Goal: Task Accomplishment & Management: Manage account settings

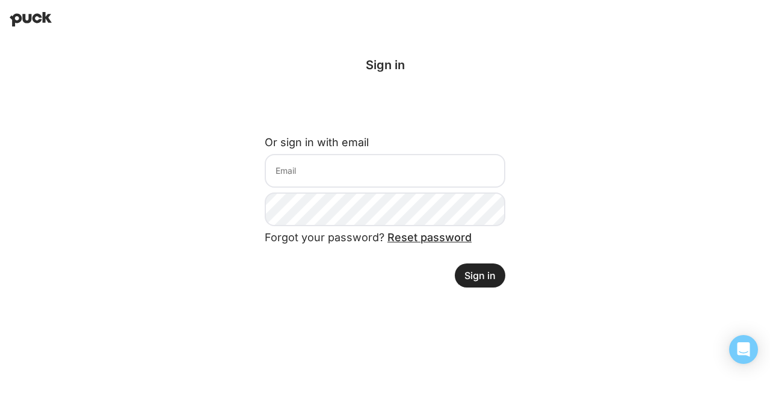
click at [347, 188] on form "Or sign in with email Forgot your password? Reset password Sign in" at bounding box center [385, 206] width 241 height 161
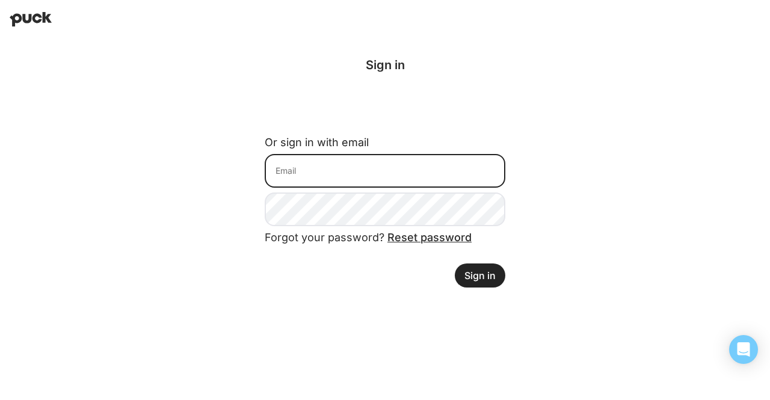
click at [329, 177] on input at bounding box center [385, 171] width 241 height 34
type input "ilana@northbridgeops.com"
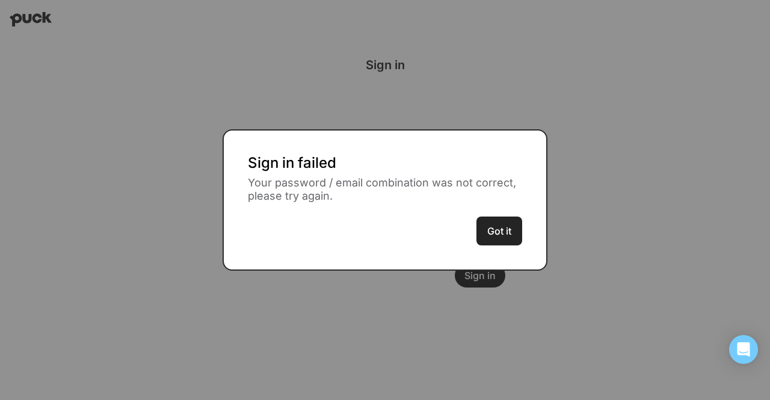
click at [497, 238] on button "Got it" at bounding box center [499, 230] width 46 height 29
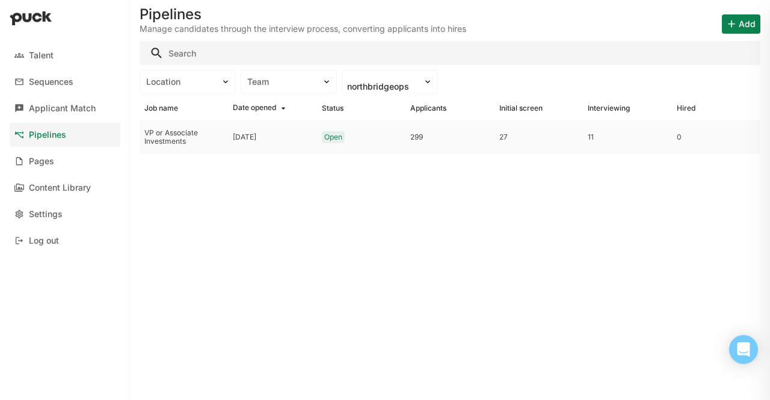
click at [209, 150] on div "VP or Associate Investments" at bounding box center [184, 137] width 88 height 34
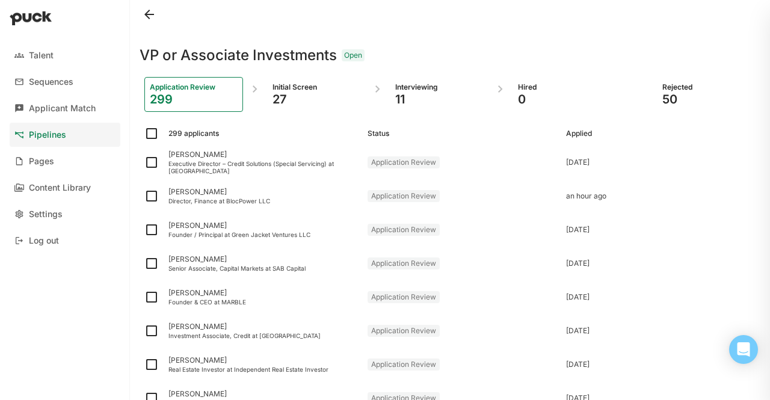
click at [414, 96] on div "11" at bounding box center [439, 99] width 88 height 14
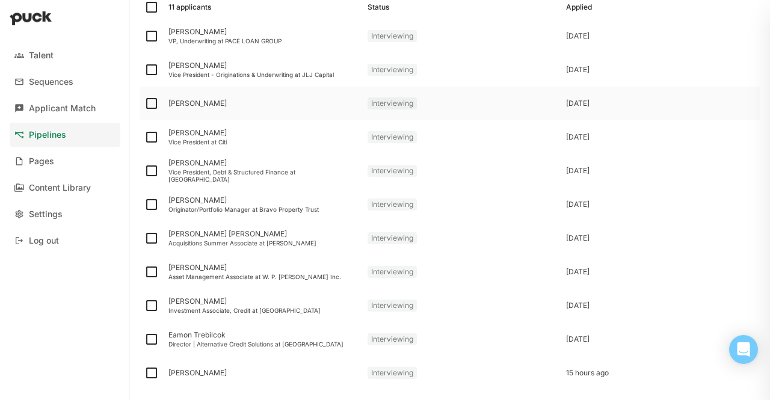
scroll to position [179, 0]
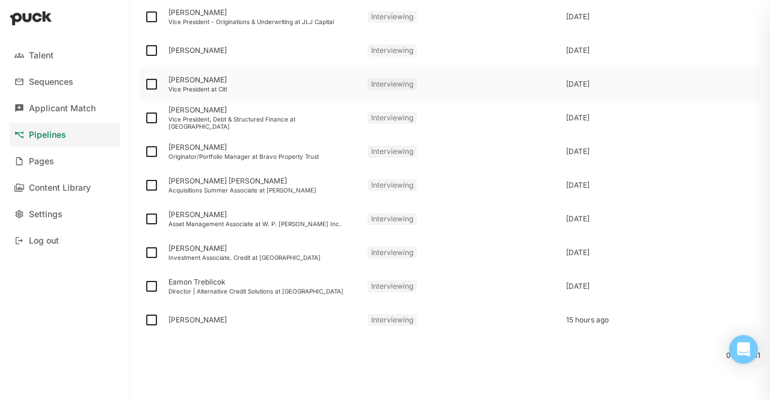
click at [153, 81] on img at bounding box center [151, 84] width 14 height 14
click at [144, 84] on input "checkbox" at bounding box center [144, 84] width 1 height 1
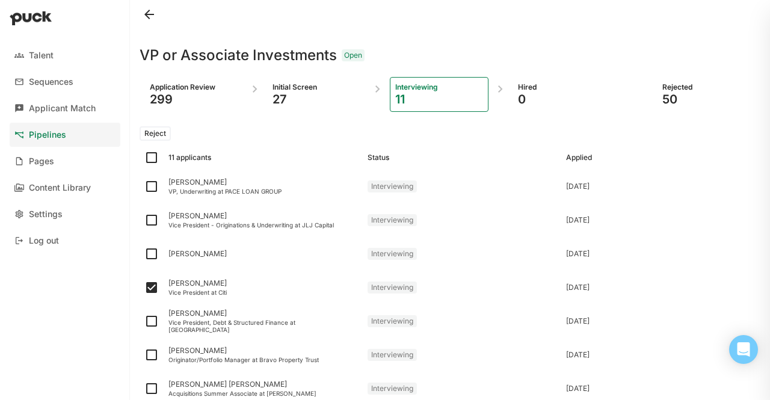
drag, startPoint x: 155, startPoint y: 142, endPoint x: 143, endPoint y: 136, distance: 13.2
click at [143, 136] on button "Reject" at bounding box center [155, 133] width 31 height 14
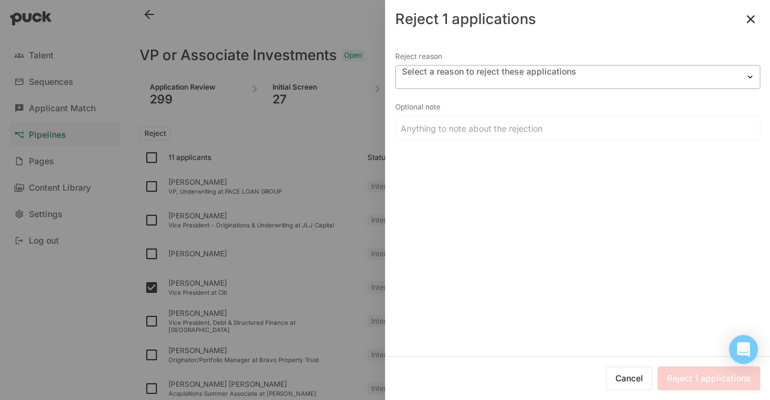
click at [515, 81] on div at bounding box center [507, 82] width 214 height 10
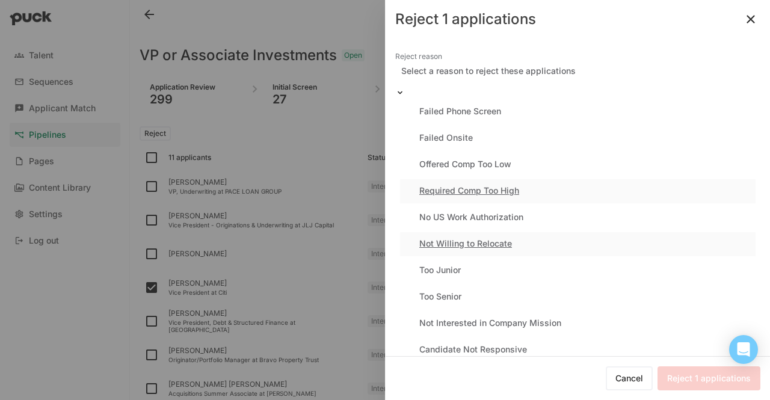
scroll to position [121, 0]
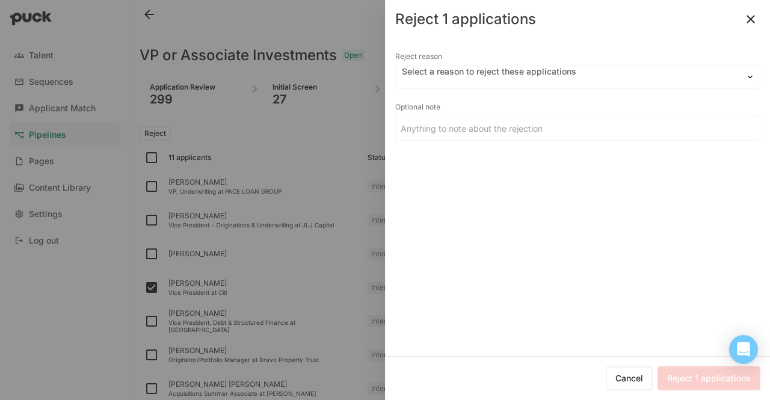
drag, startPoint x: 501, startPoint y: 168, endPoint x: 475, endPoint y: 250, distance: 86.0
click at [475, 250] on div "Reject reason Select a reason to reject these applications Optional note" at bounding box center [577, 196] width 384 height 317
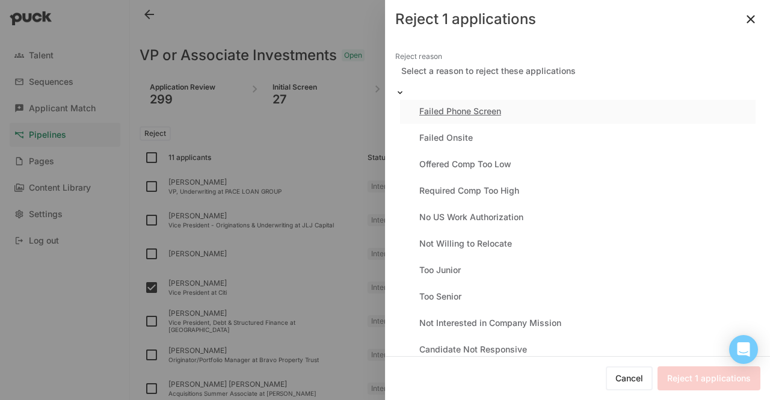
click at [504, 84] on div "Select a reason to reject these applications" at bounding box center [577, 76] width 365 height 23
click at [493, 259] on div "Too Junior" at bounding box center [577, 271] width 355 height 24
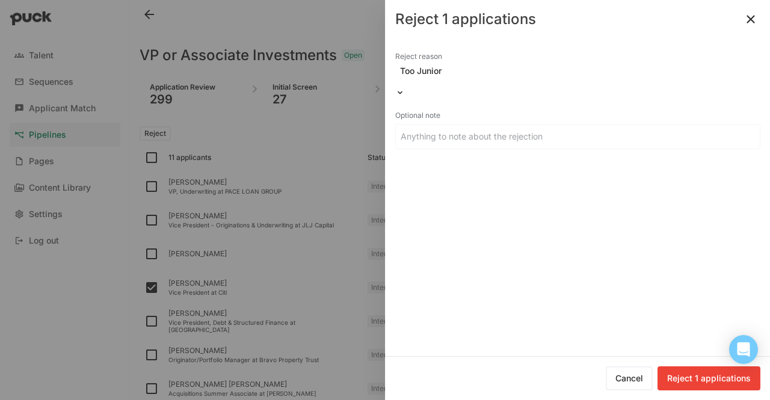
click at [698, 379] on button "Reject 1 applications" at bounding box center [708, 378] width 103 height 24
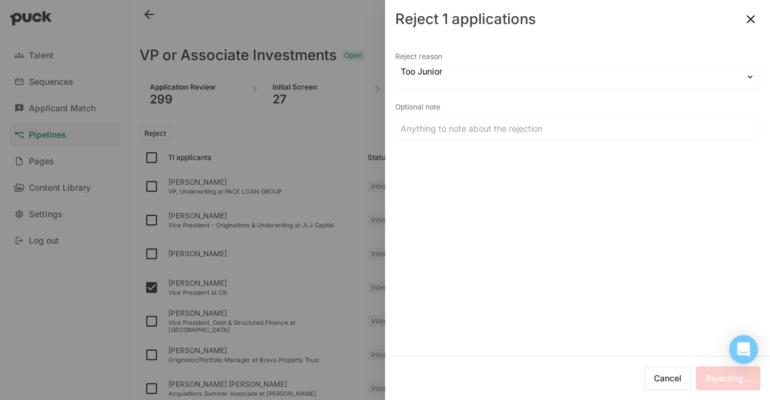
checkbox input "false"
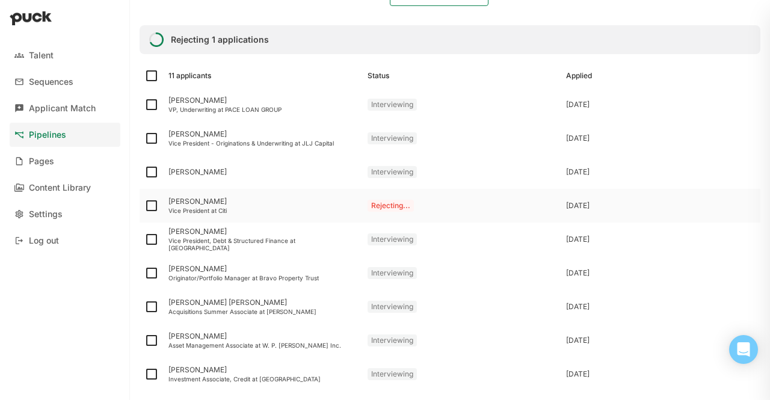
scroll to position [105, 0]
drag, startPoint x: 189, startPoint y: 170, endPoint x: 173, endPoint y: 173, distance: 16.5
click at [173, 173] on div "[PERSON_NAME]" at bounding box center [262, 173] width 189 height 8
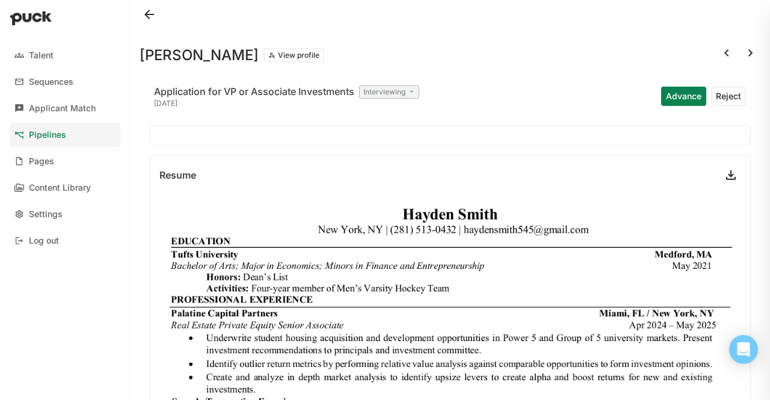
drag, startPoint x: 236, startPoint y: 63, endPoint x: 511, endPoint y: 163, distance: 292.9
drag, startPoint x: 511, startPoint y: 163, endPoint x: 437, endPoint y: 72, distance: 118.0
click at [263, 59] on button "View profile" at bounding box center [293, 55] width 61 height 14
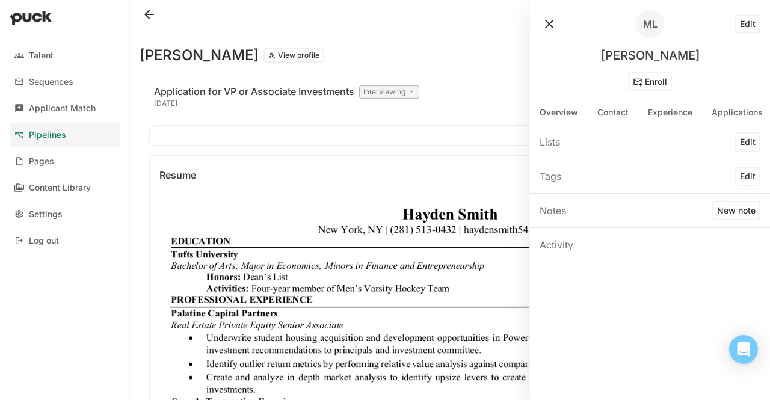
click at [747, 23] on button "Edit" at bounding box center [747, 23] width 25 height 19
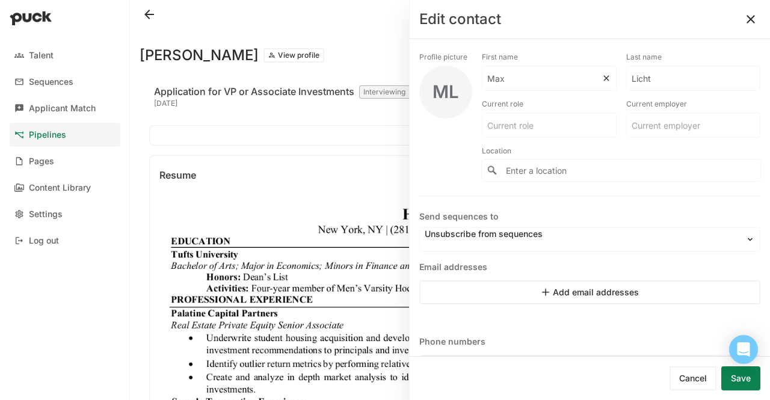
drag, startPoint x: 506, startPoint y: 76, endPoint x: 499, endPoint y: 78, distance: 7.4
click at [499, 78] on input "Max" at bounding box center [541, 78] width 119 height 24
type input "Hayden"
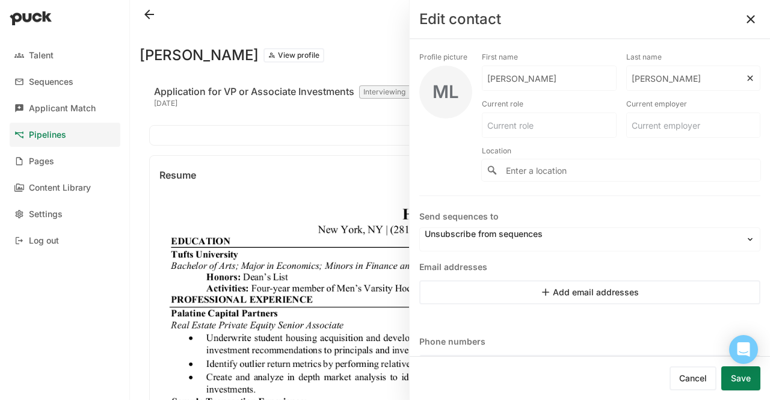
type input "Smith"
click at [733, 373] on button "Save" at bounding box center [740, 378] width 39 height 24
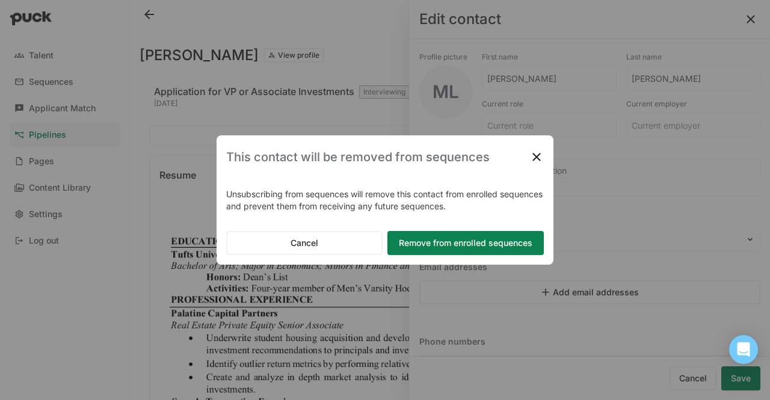
click at [491, 240] on button "Remove from enrolled sequences" at bounding box center [465, 243] width 156 height 24
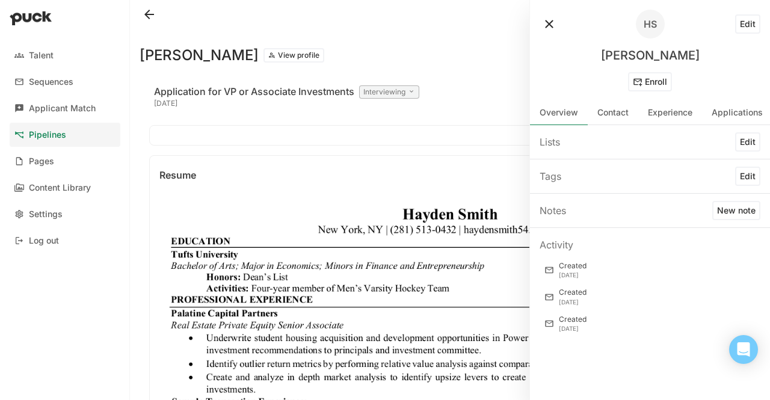
click at [545, 32] on button at bounding box center [548, 23] width 19 height 19
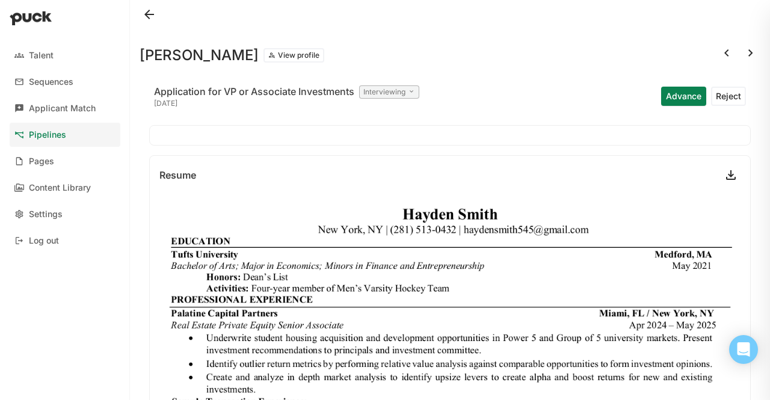
click at [136, 14] on div "Max Licht View profile Application for VP or Associate Investments Interviewing…" at bounding box center [450, 200] width 640 height 400
click at [140, 17] on button at bounding box center [149, 14] width 19 height 19
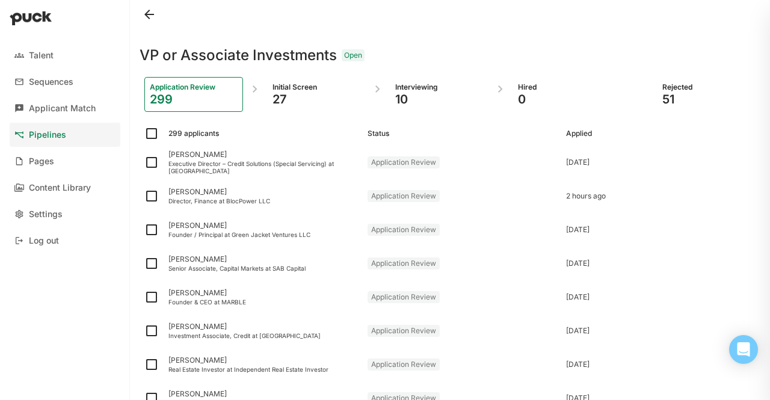
click at [298, 96] on div "27" at bounding box center [316, 99] width 88 height 14
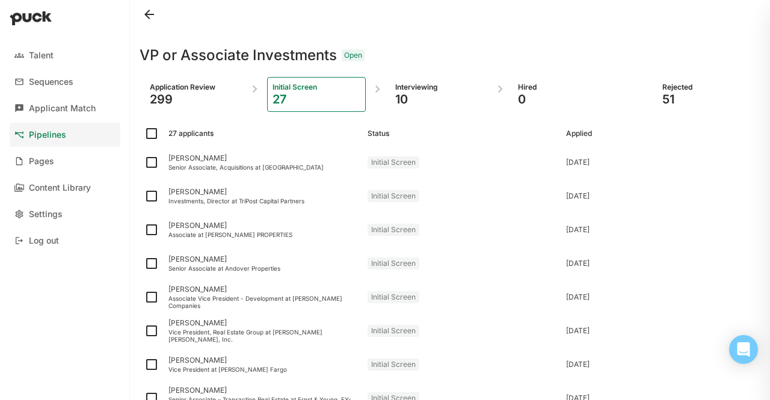
click at [405, 98] on div "10" at bounding box center [439, 99] width 88 height 14
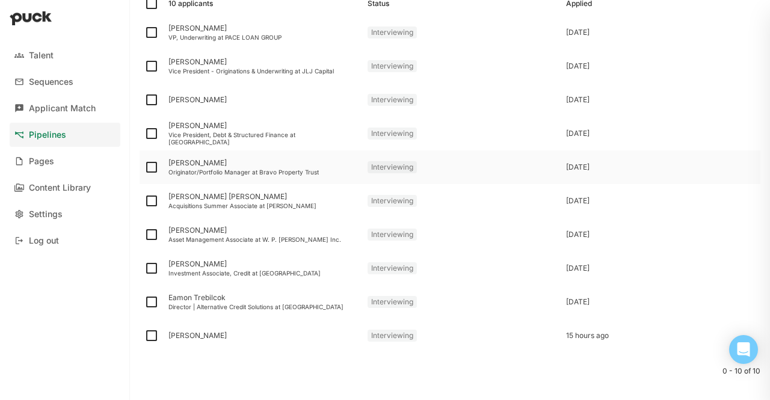
scroll to position [95, 0]
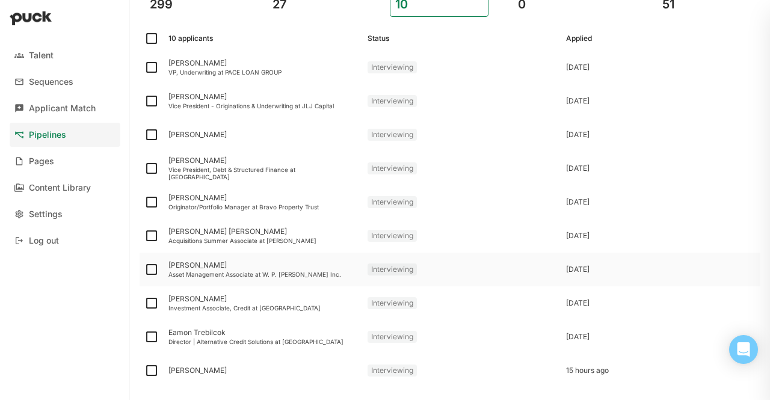
click at [222, 272] on div "Asset Management Associate at W. P. [PERSON_NAME] Inc." at bounding box center [262, 274] width 189 height 7
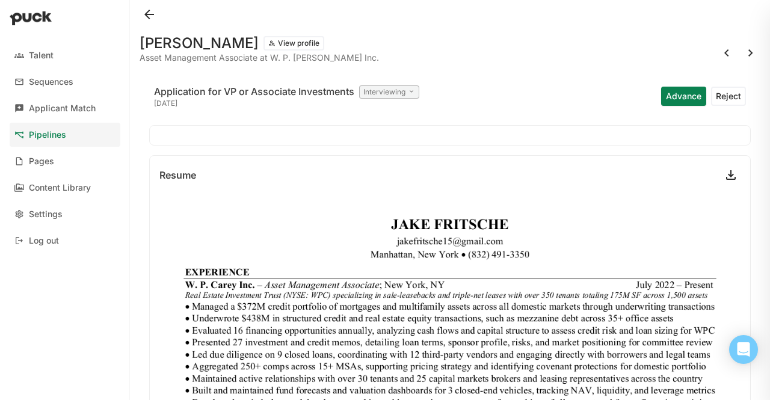
click at [266, 43] on button "View profile" at bounding box center [293, 43] width 61 height 14
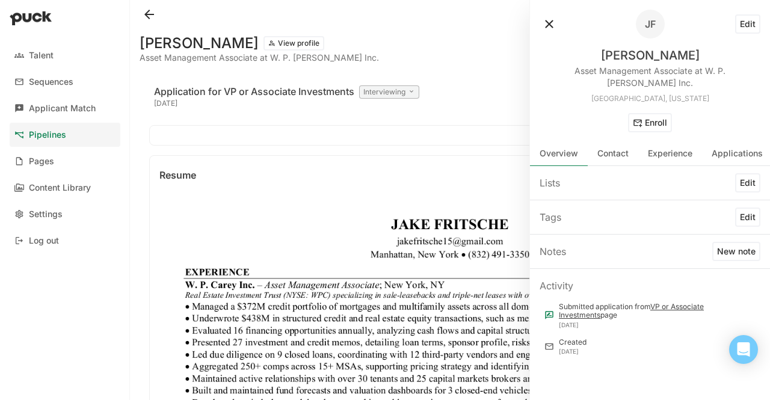
click at [735, 242] on button "New note" at bounding box center [736, 251] width 48 height 19
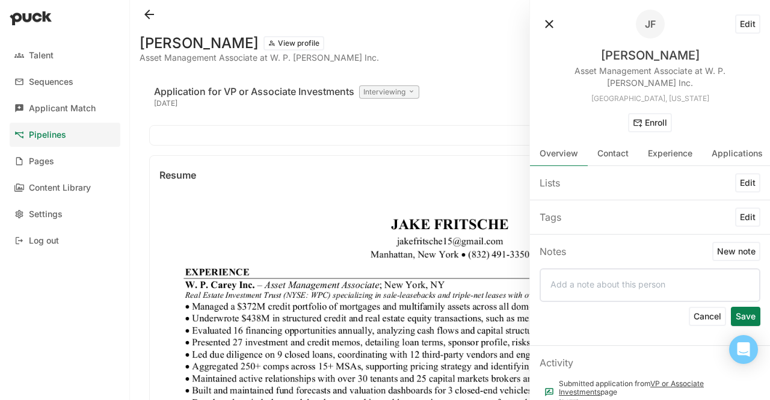
click at [652, 279] on p at bounding box center [649, 284] width 199 height 10
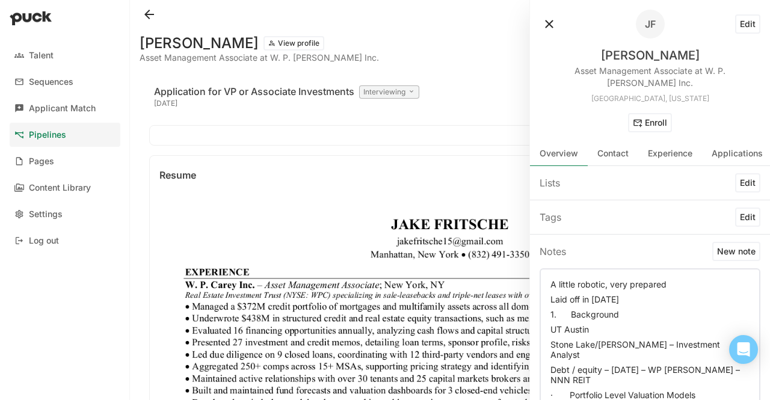
click at [550, 279] on p "A little robotic, very prepared" at bounding box center [649, 284] width 199 height 10
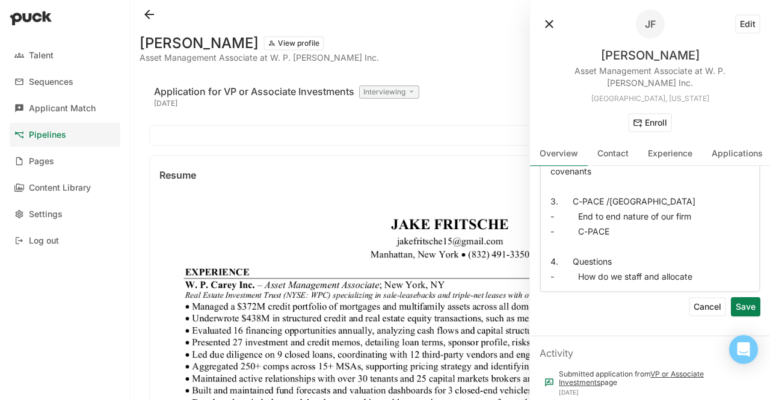
scroll to position [533, 0]
click at [738, 299] on button "Save" at bounding box center [745, 308] width 29 height 19
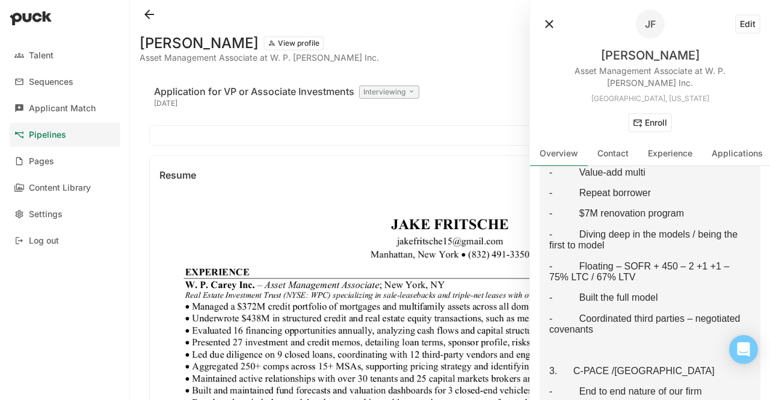
scroll to position [706, 0]
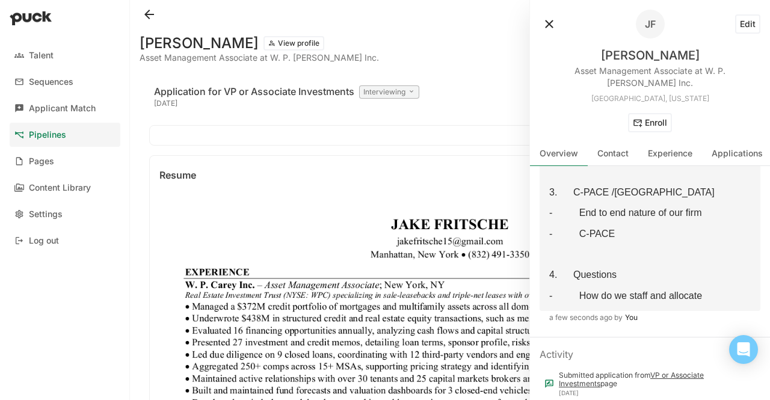
click at [148, 19] on button at bounding box center [149, 14] width 19 height 19
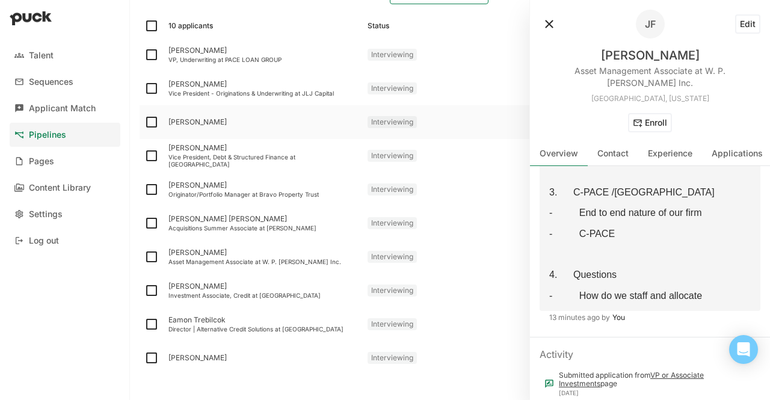
scroll to position [108, 0]
click at [239, 291] on div "Investment Associate, Credit at [GEOGRAPHIC_DATA]" at bounding box center [262, 294] width 189 height 7
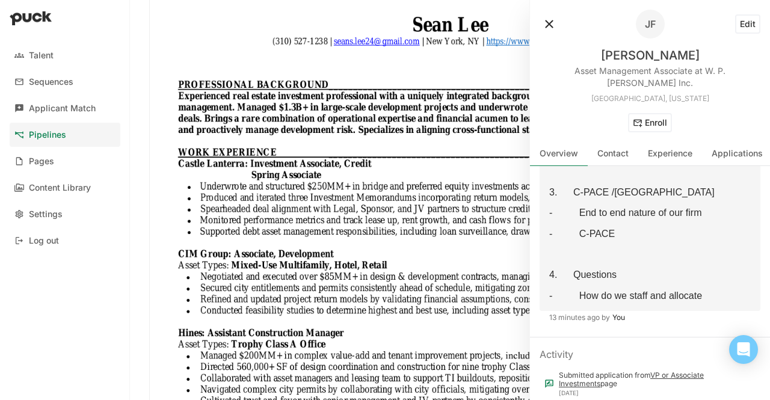
scroll to position [221, 0]
click at [559, 33] on div at bounding box center [587, 24] width 96 height 29
click at [545, 20] on button at bounding box center [548, 23] width 19 height 19
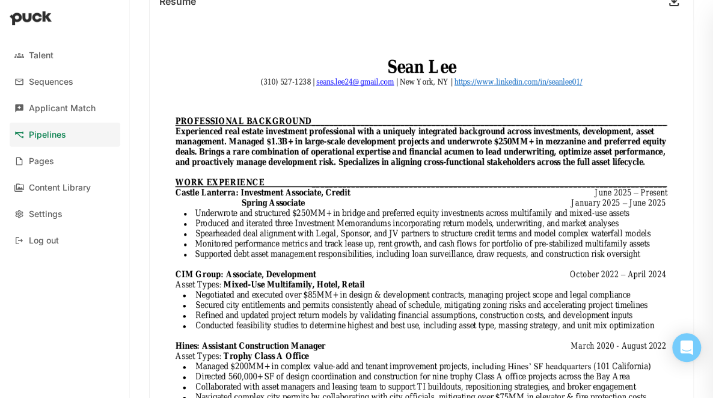
scroll to position [174, 0]
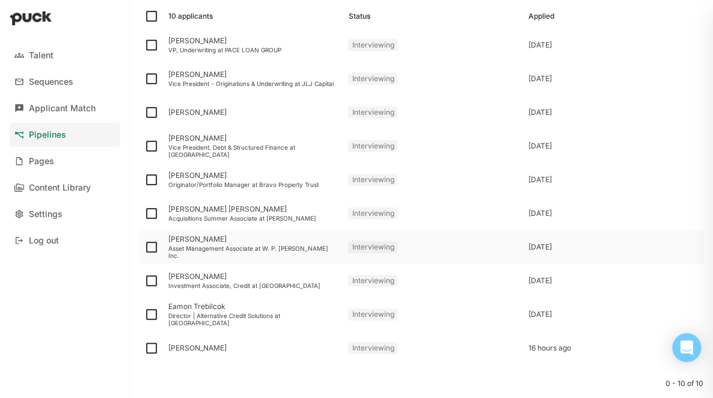
scroll to position [121, 0]
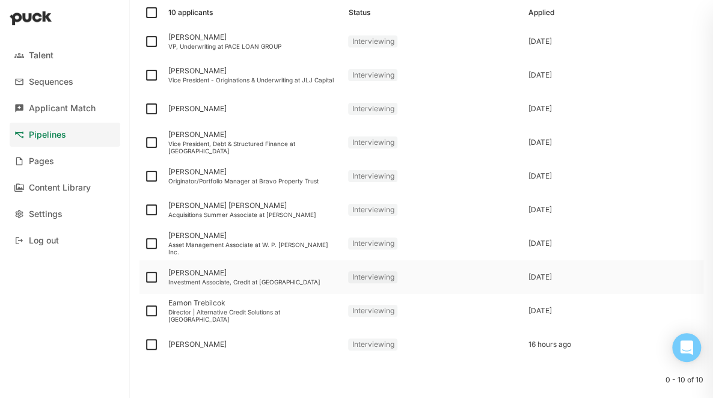
click at [193, 272] on div "[PERSON_NAME]" at bounding box center [253, 273] width 170 height 8
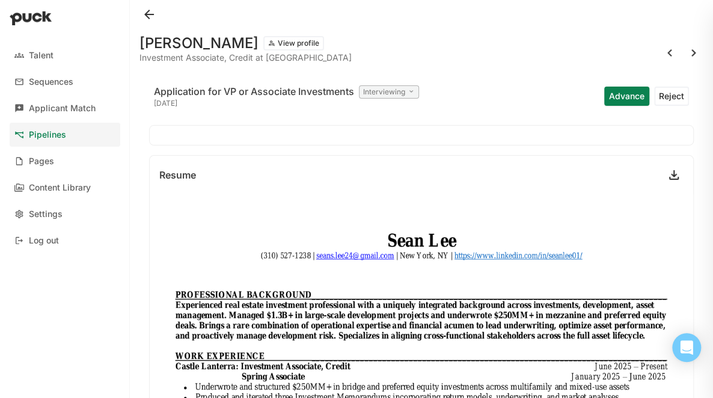
click at [263, 42] on button "View profile" at bounding box center [293, 43] width 61 height 14
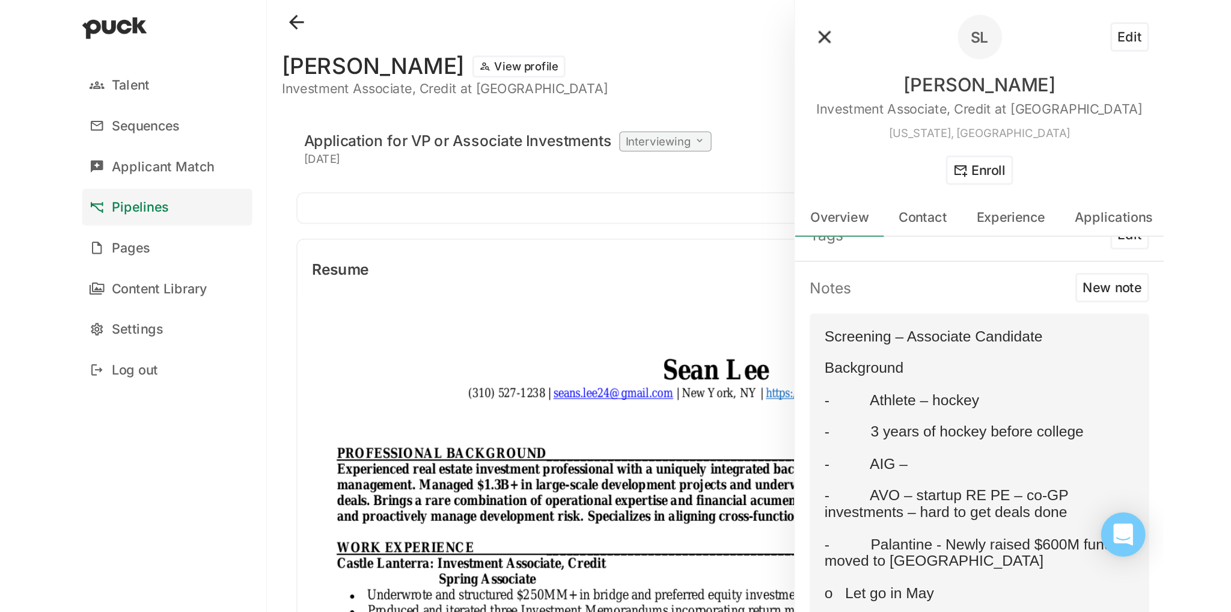
scroll to position [53, 0]
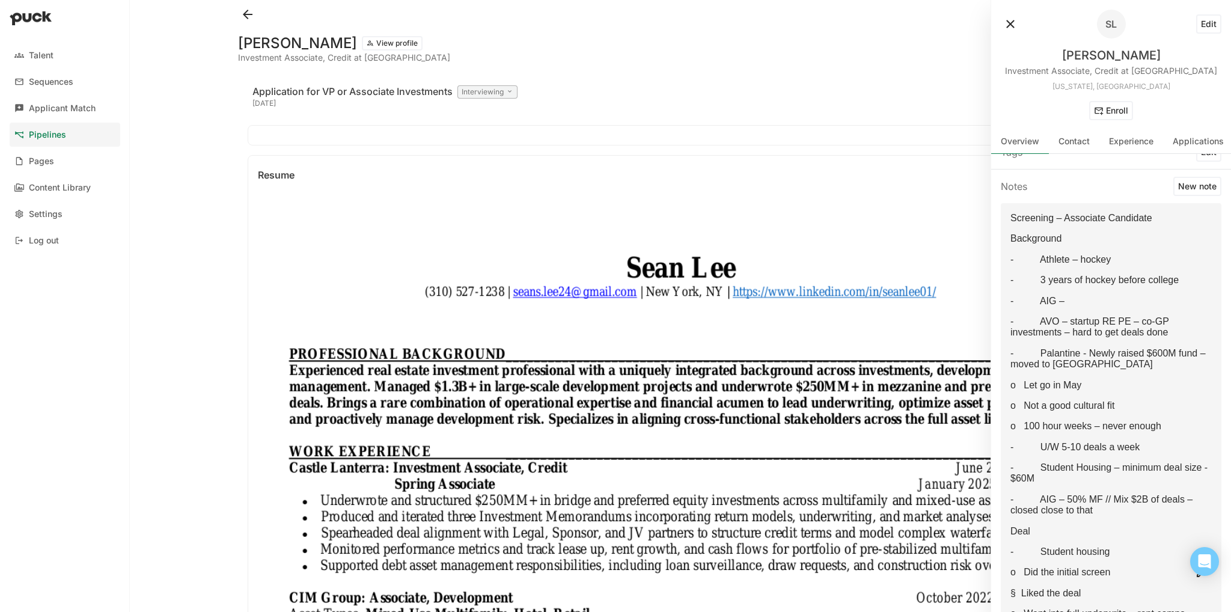
click at [769, 330] on p "- AVO – startup RE PE – co-GP investments – hard to get deals done" at bounding box center [1111, 327] width 201 height 22
click at [769, 270] on div "Screening – Associate Candidate Background - Athlete – hockey - 3 years of hock…" at bounding box center [1111, 572] width 201 height 719
click at [769, 189] on button "New note" at bounding box center [1198, 186] width 48 height 19
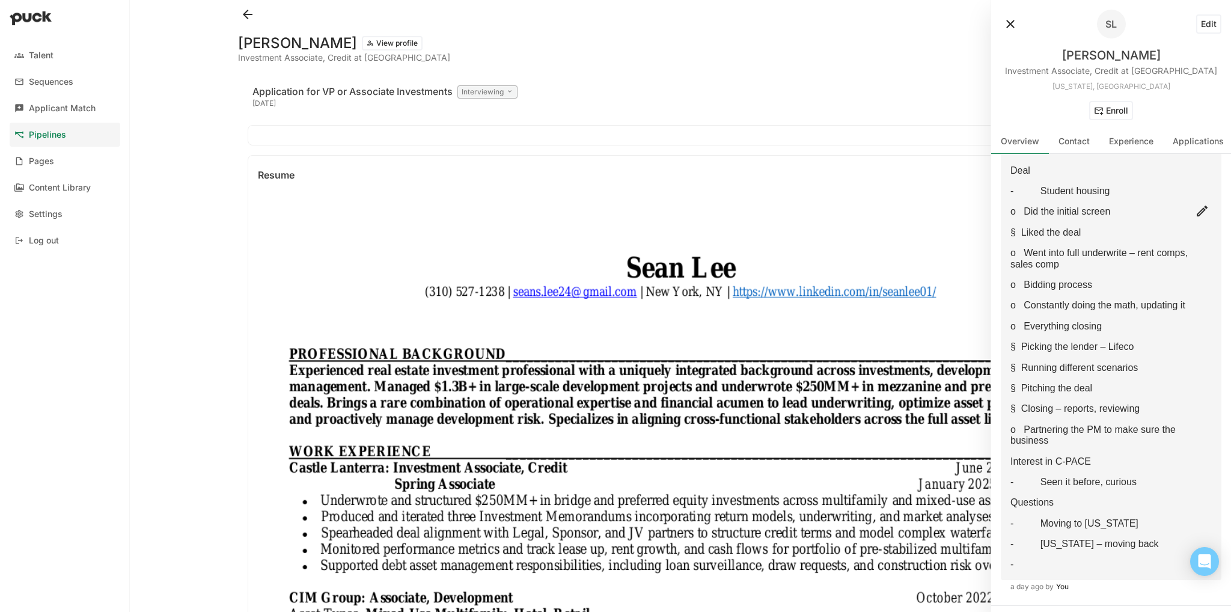
scroll to position [493, 0]
click at [769, 211] on button at bounding box center [1202, 213] width 19 height 19
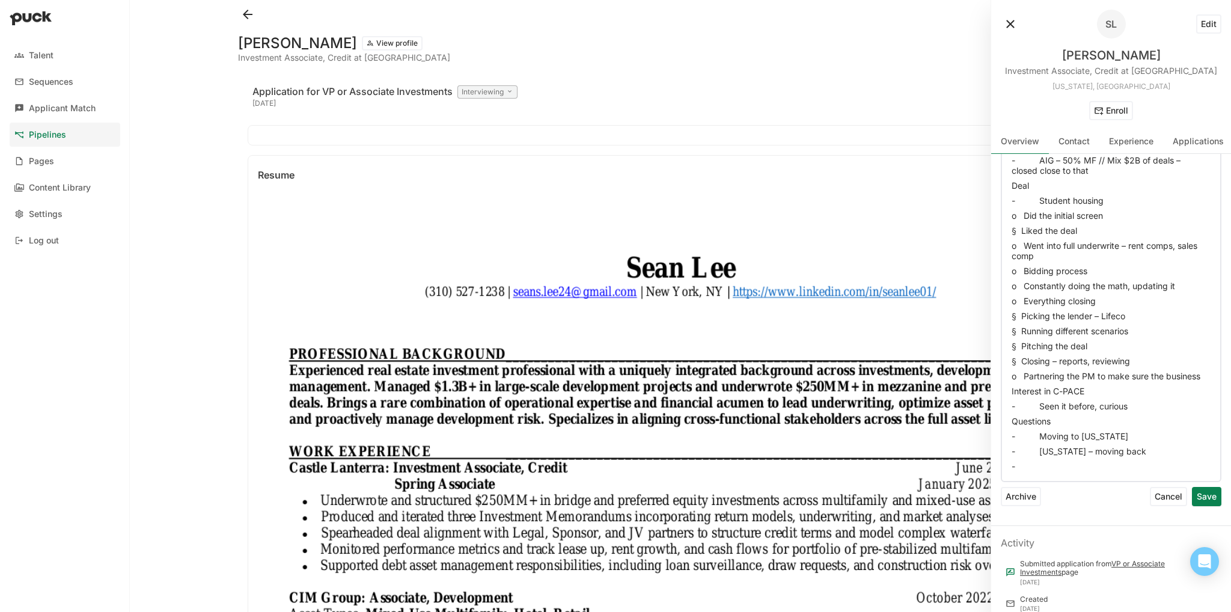
scroll to position [0, 0]
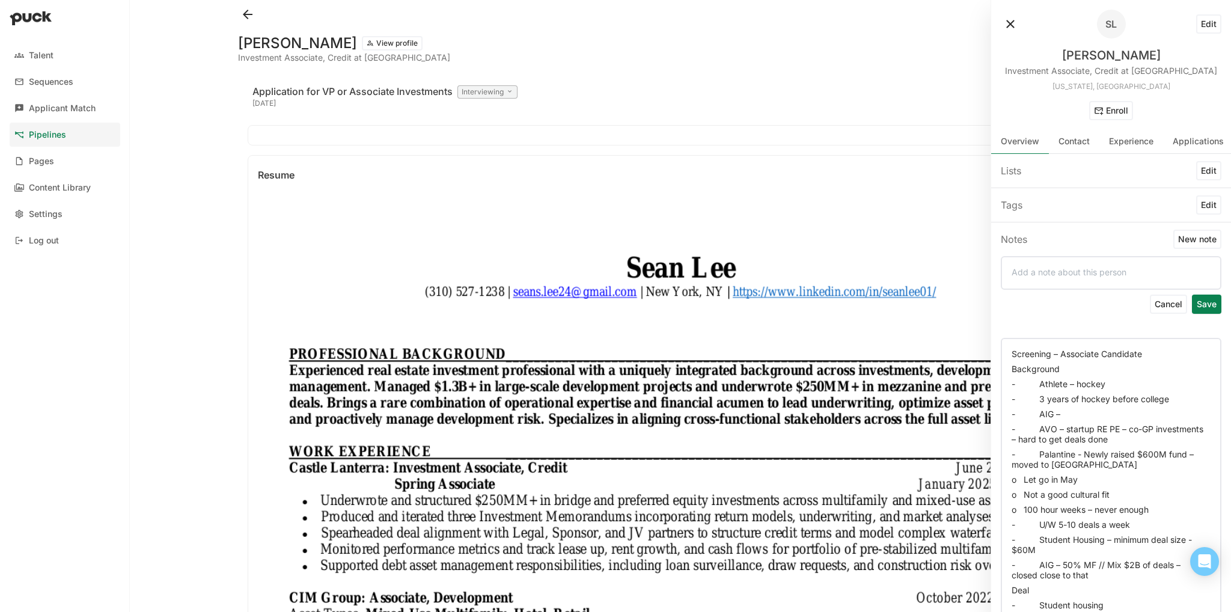
click at [769, 352] on p "Screening – Associate Candidate" at bounding box center [1111, 354] width 199 height 10
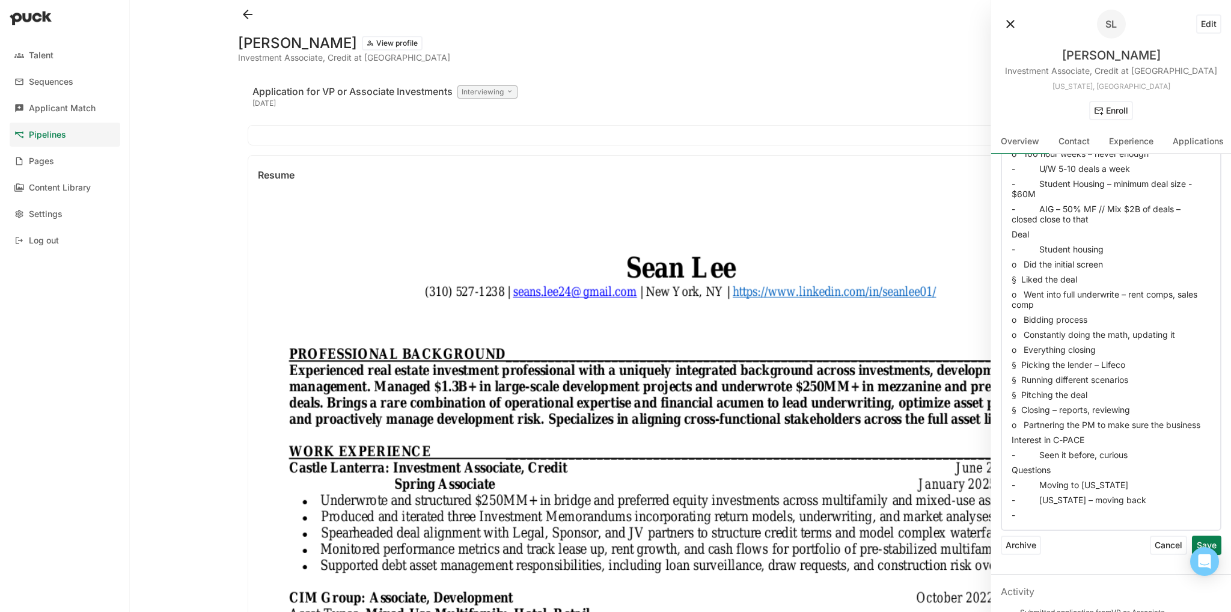
scroll to position [404, 0]
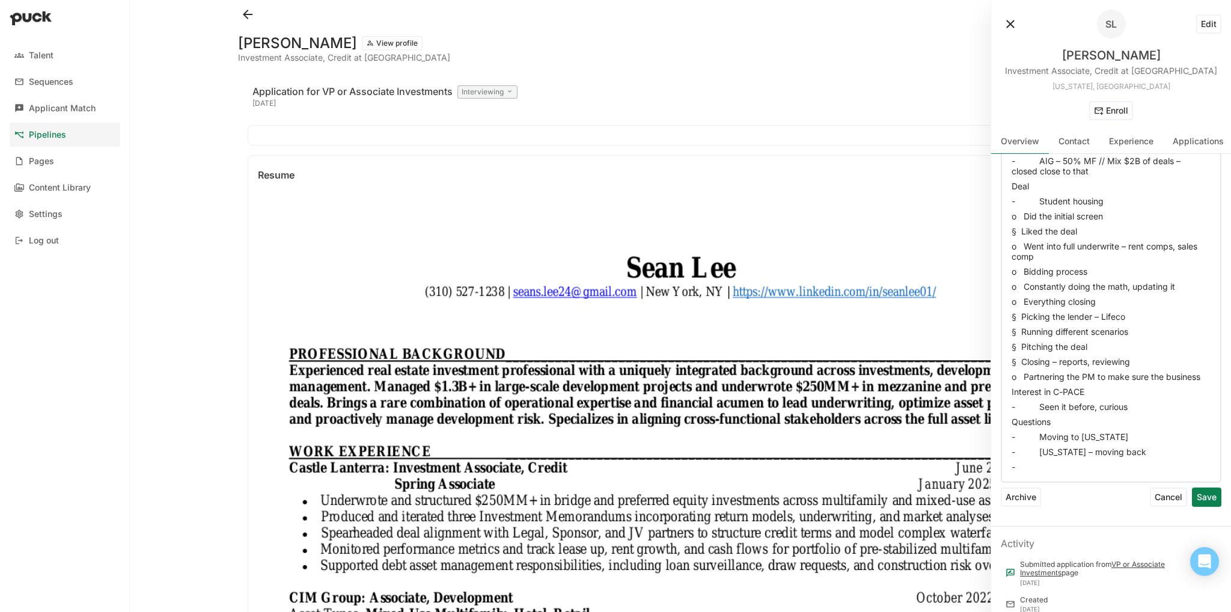
drag, startPoint x: 1026, startPoint y: 354, endPoint x: 1139, endPoint y: 640, distance: 307.7
click at [769, 399] on html "Talent Sequences Applicant Match Pipelines Pages Content Library Settings Log o…" at bounding box center [615, 306] width 1231 height 612
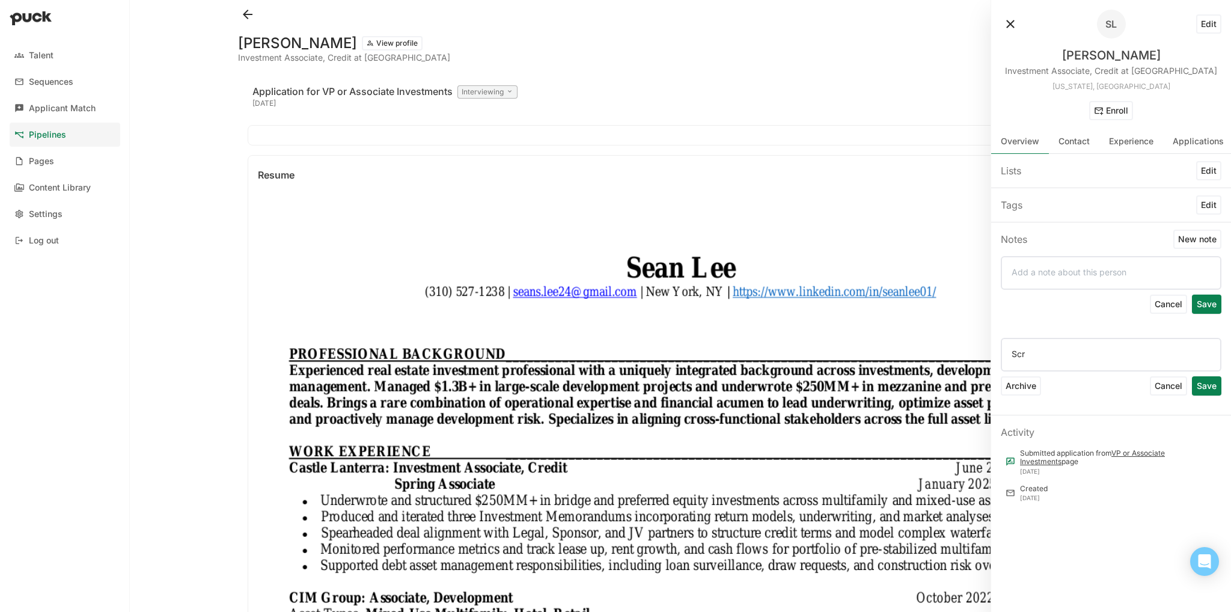
scroll to position [0, 0]
click at [769, 381] on button "Cancel" at bounding box center [1168, 385] width 37 height 19
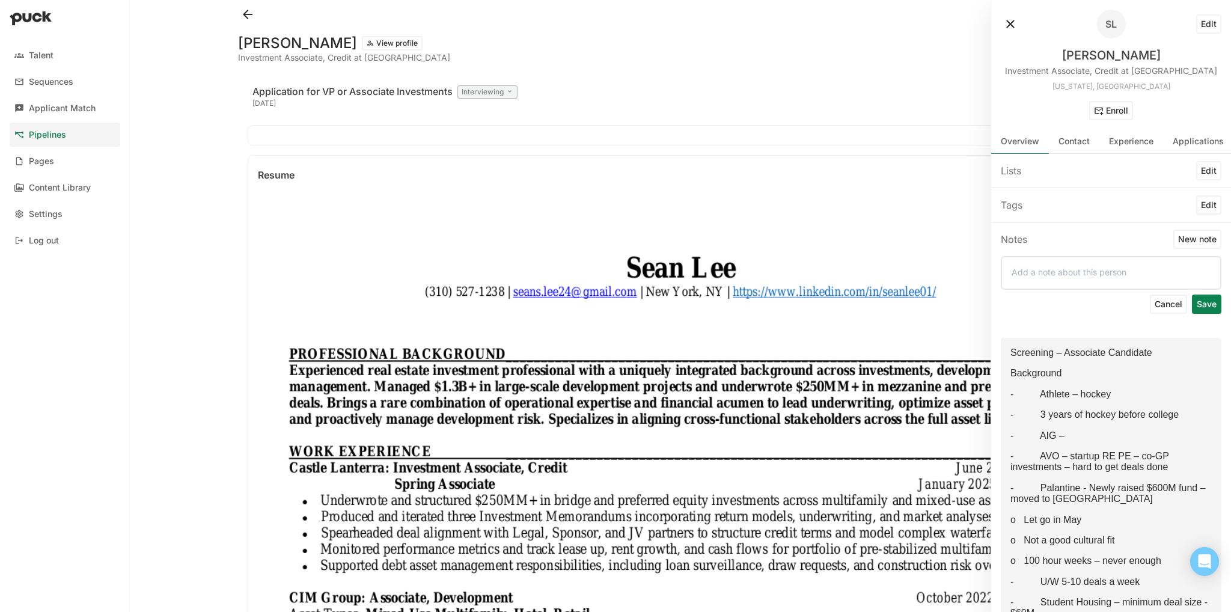
click at [769, 272] on p at bounding box center [1111, 272] width 199 height 10
click at [769, 287] on div at bounding box center [1111, 273] width 221 height 34
click at [769, 263] on div at bounding box center [1111, 273] width 221 height 34
click at [769, 267] on p at bounding box center [1111, 272] width 199 height 10
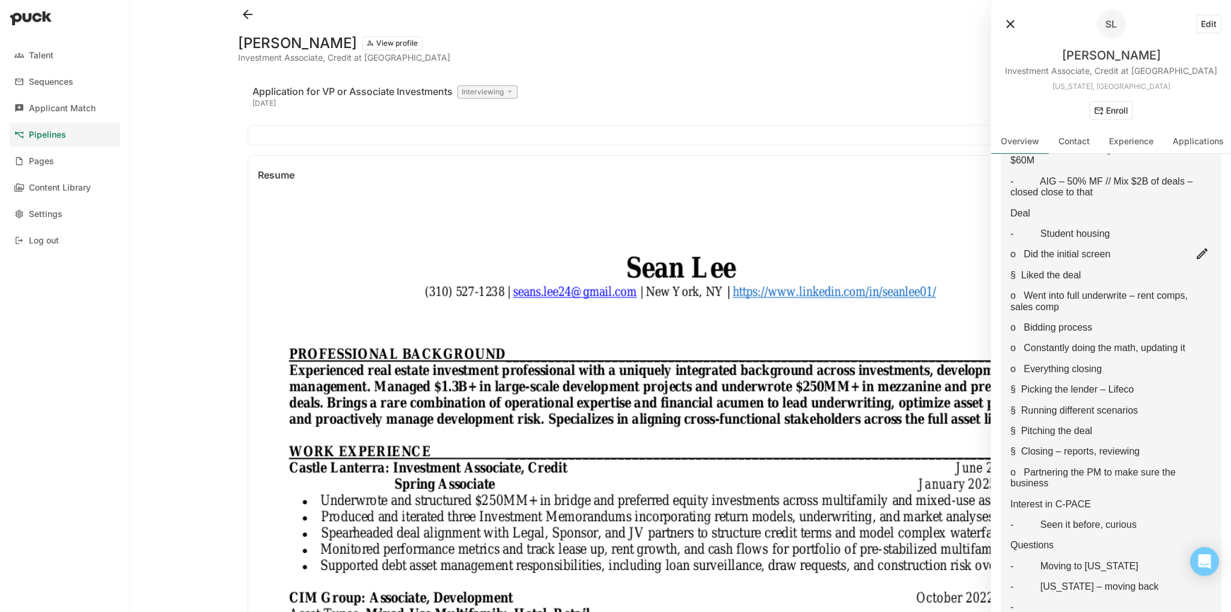
scroll to position [1076, 0]
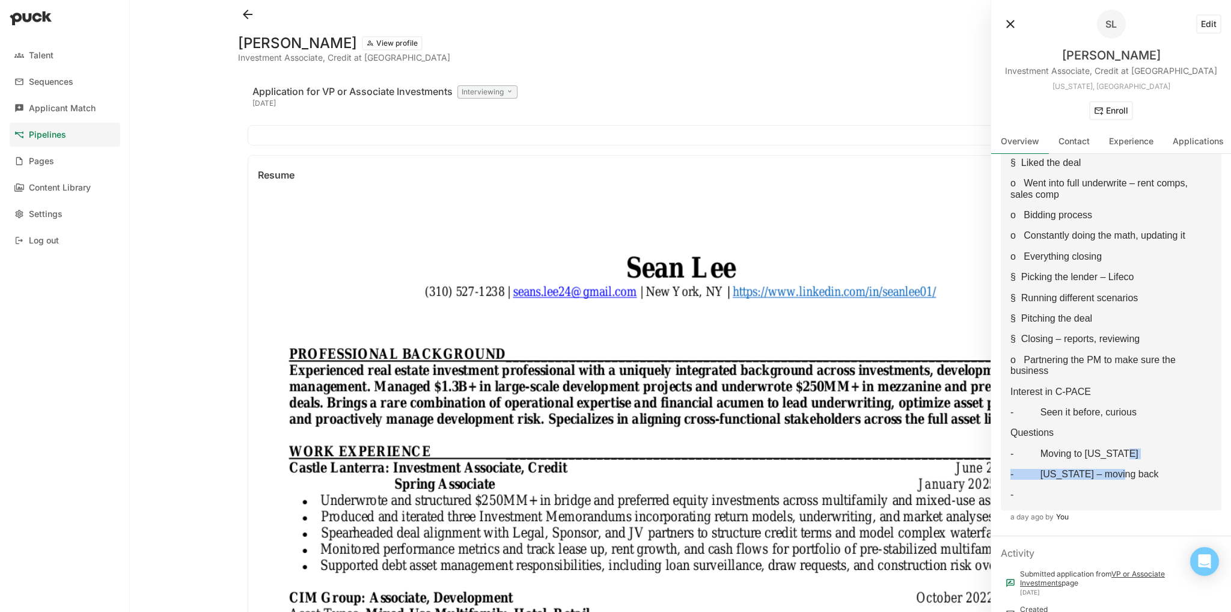
drag, startPoint x: 1135, startPoint y: 439, endPoint x: 1123, endPoint y: 458, distance: 22.2
click at [769, 399] on div "Screening – Associate Candidate Background - Athlete – hockey - 3 years of hock…" at bounding box center [1111, 141] width 201 height 719
click at [248, 31] on div "[PERSON_NAME] View profile Investment Associate, Credit at [GEOGRAPHIC_DATA]" at bounding box center [680, 48] width 885 height 38
click at [246, 15] on button at bounding box center [247, 14] width 19 height 19
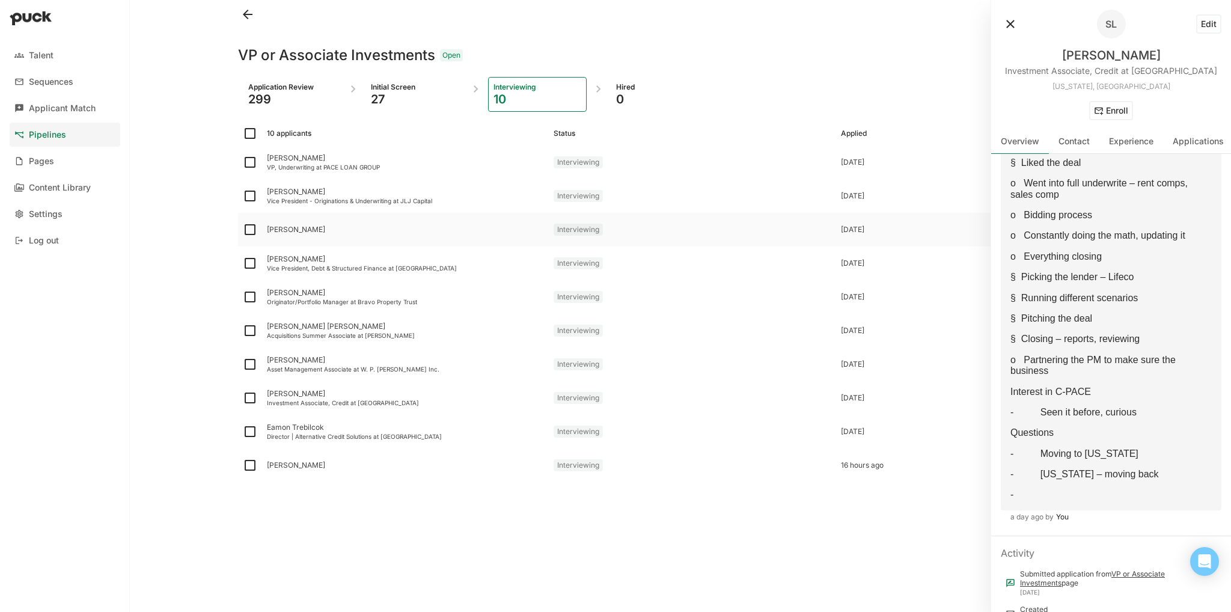
click at [289, 239] on div "[PERSON_NAME]" at bounding box center [405, 230] width 287 height 34
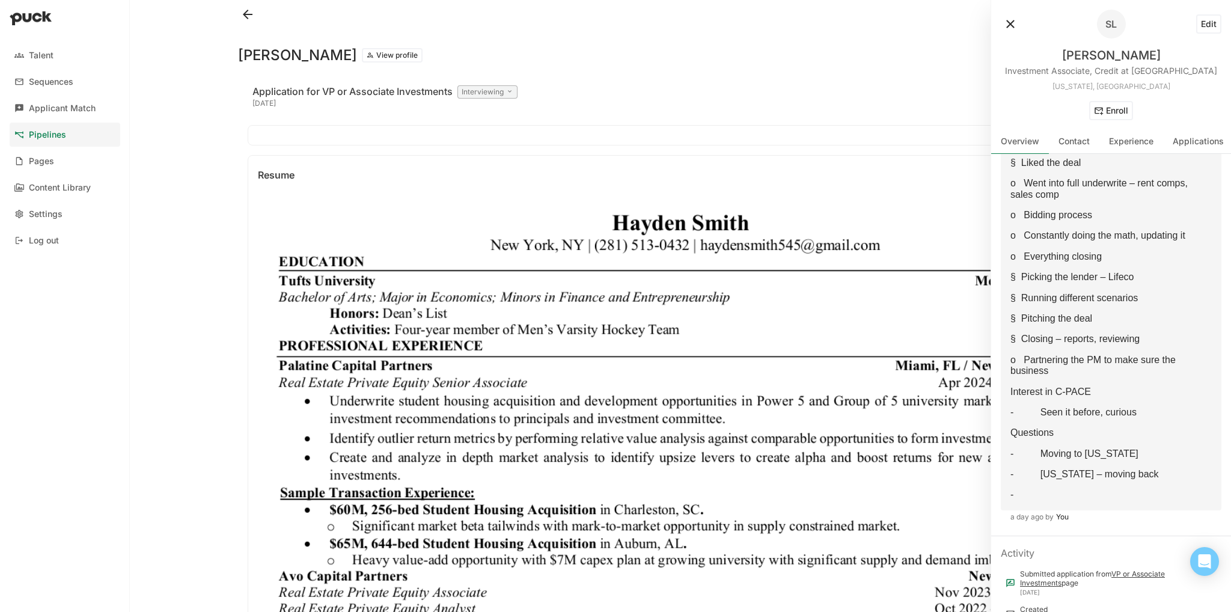
click at [769, 16] on button at bounding box center [1010, 23] width 19 height 19
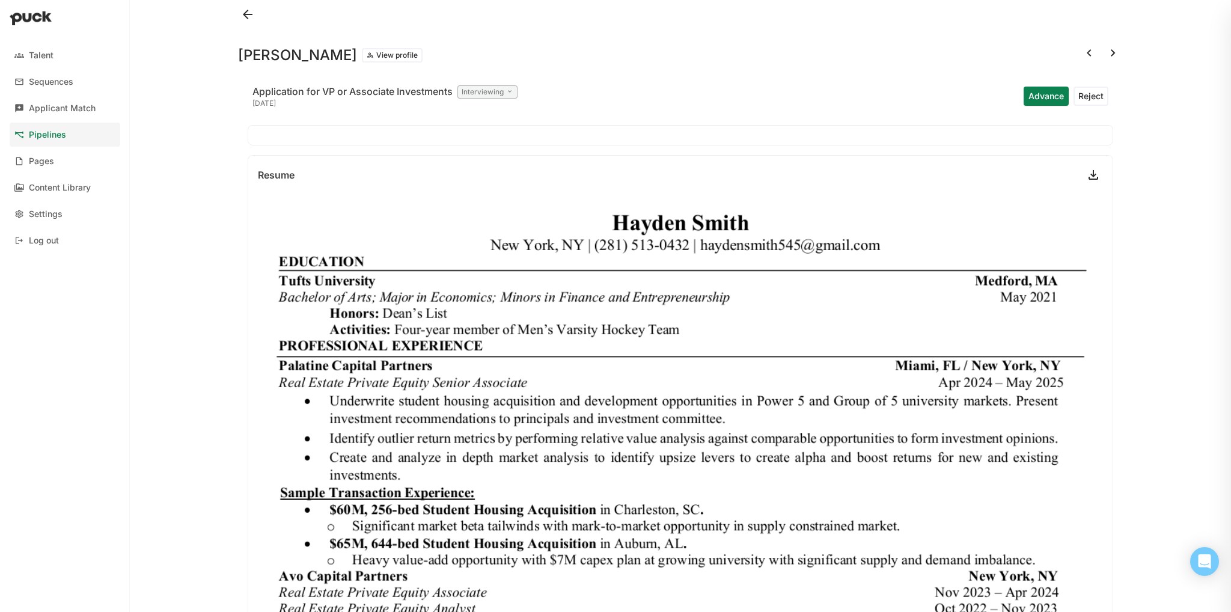
click at [362, 55] on button "View profile" at bounding box center [392, 55] width 61 height 14
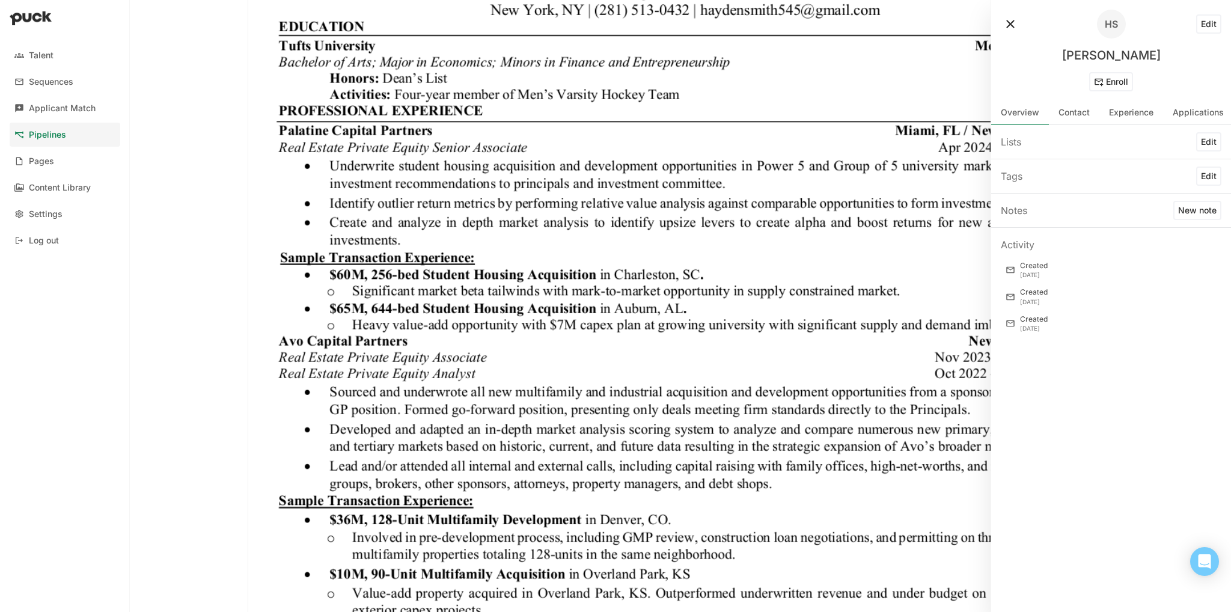
scroll to position [236, 0]
click at [570, 113] on img at bounding box center [680, 518] width 865 height 1119
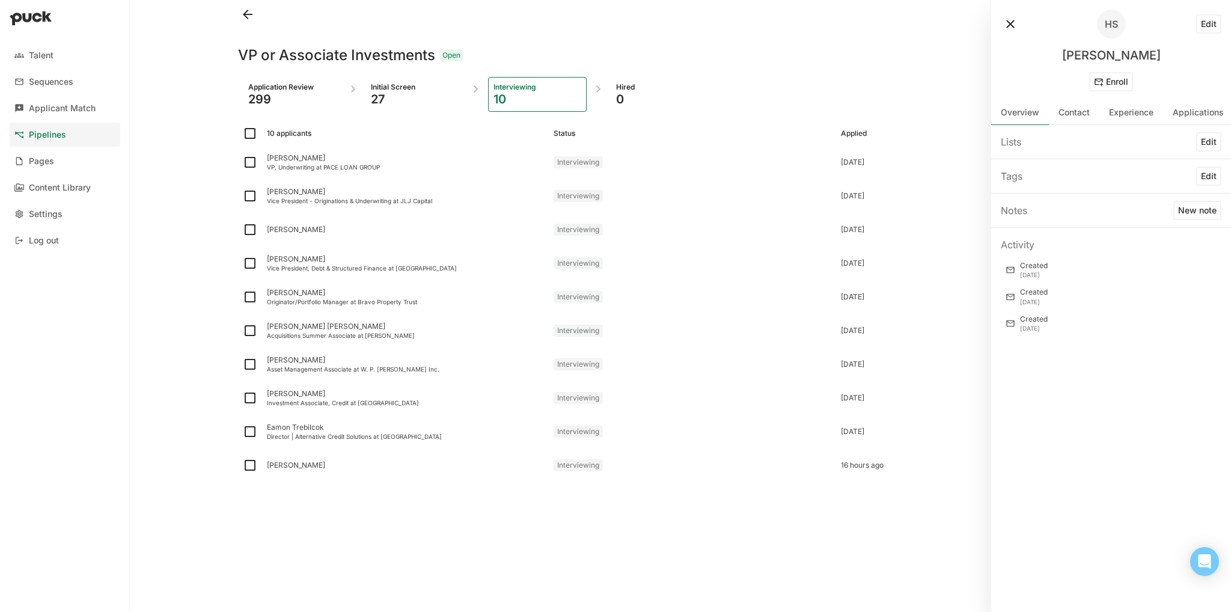
click at [769, 28] on button at bounding box center [1010, 23] width 19 height 19
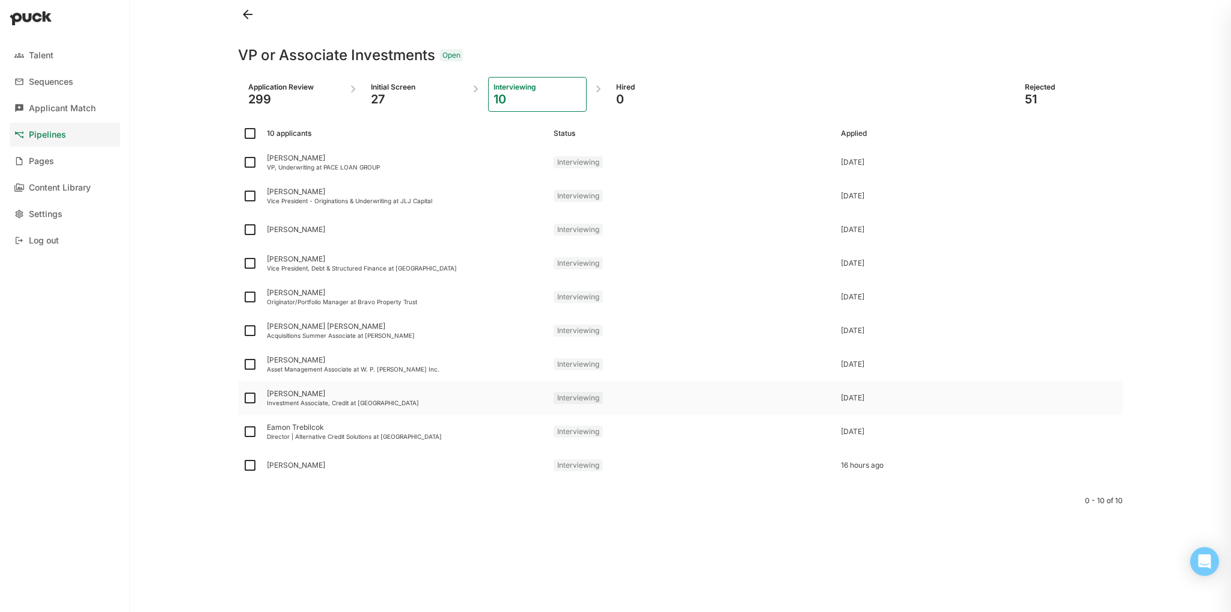
click at [302, 392] on div "[PERSON_NAME]" at bounding box center [405, 394] width 277 height 8
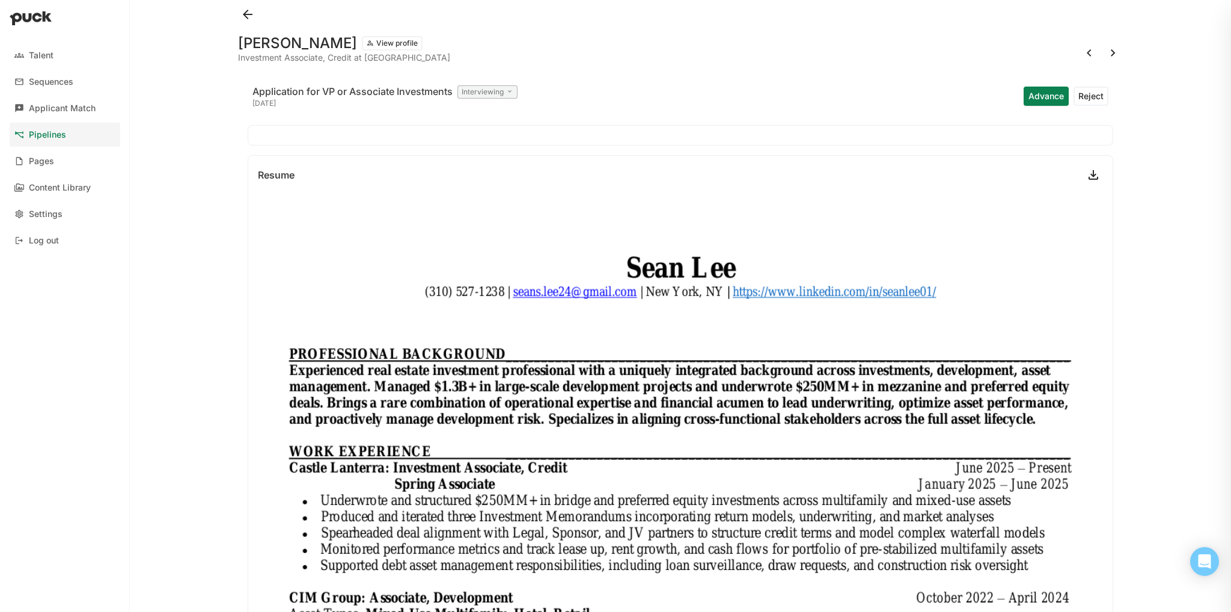
click at [248, 23] on button at bounding box center [247, 14] width 19 height 19
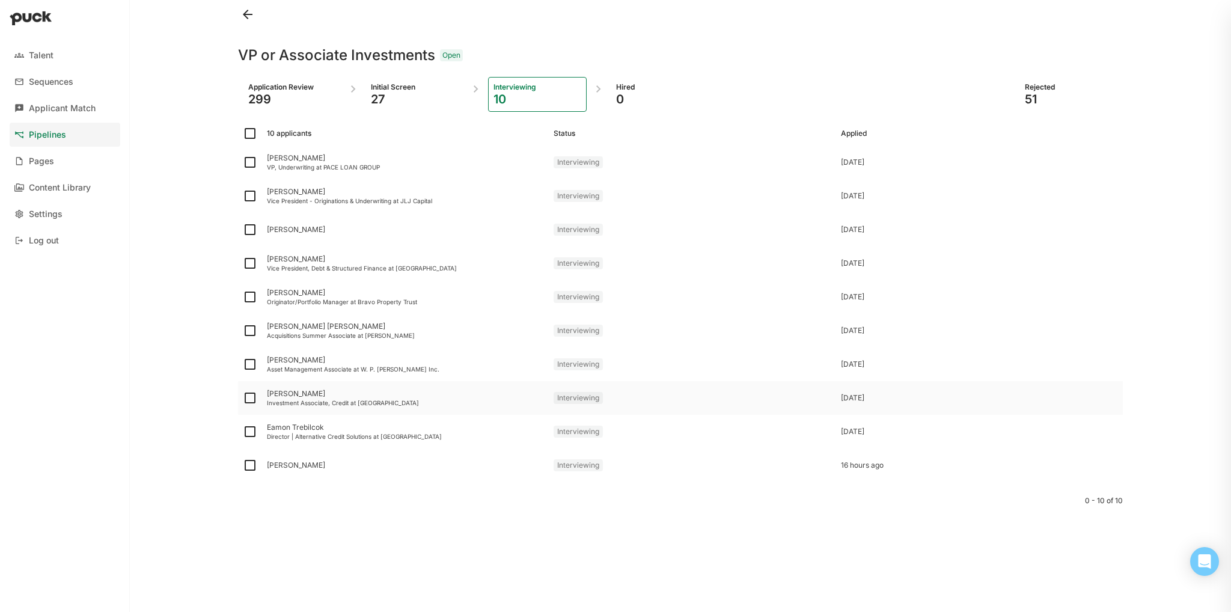
click at [292, 399] on div "Investment Associate, Credit at [GEOGRAPHIC_DATA]" at bounding box center [405, 402] width 277 height 7
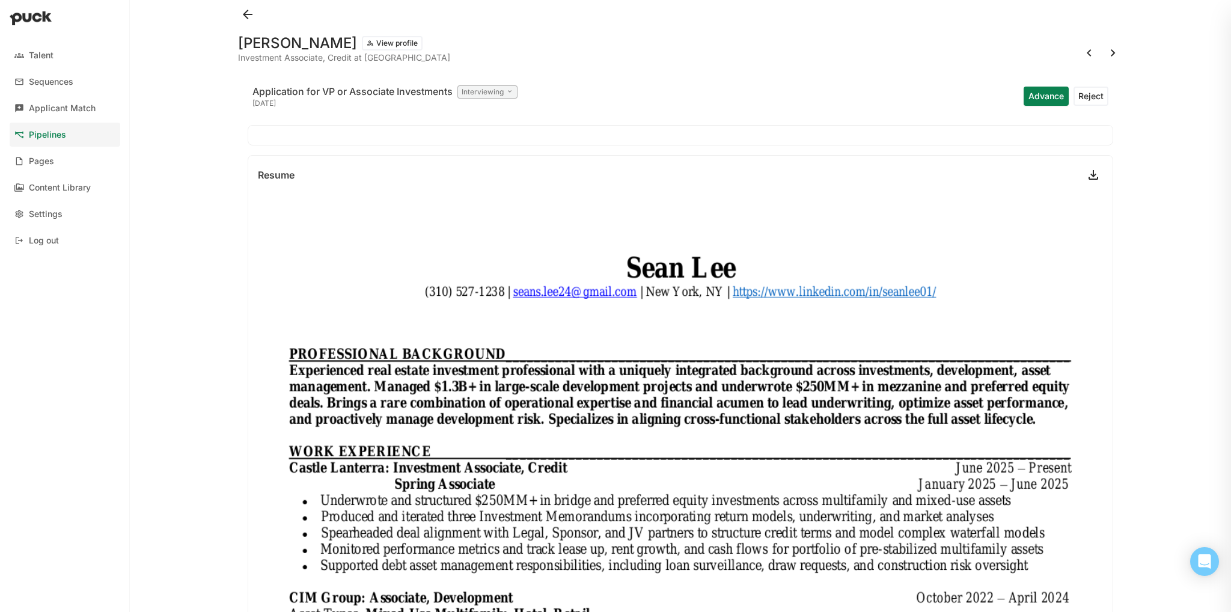
click at [362, 44] on button "View profile" at bounding box center [392, 43] width 61 height 14
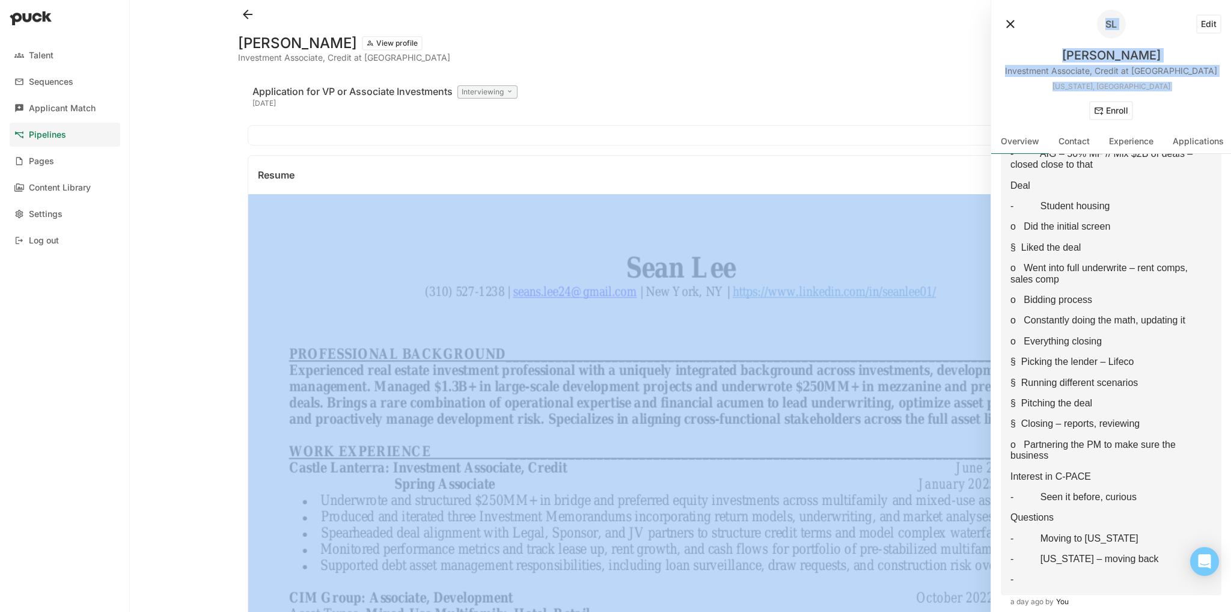
scroll to position [494, 0]
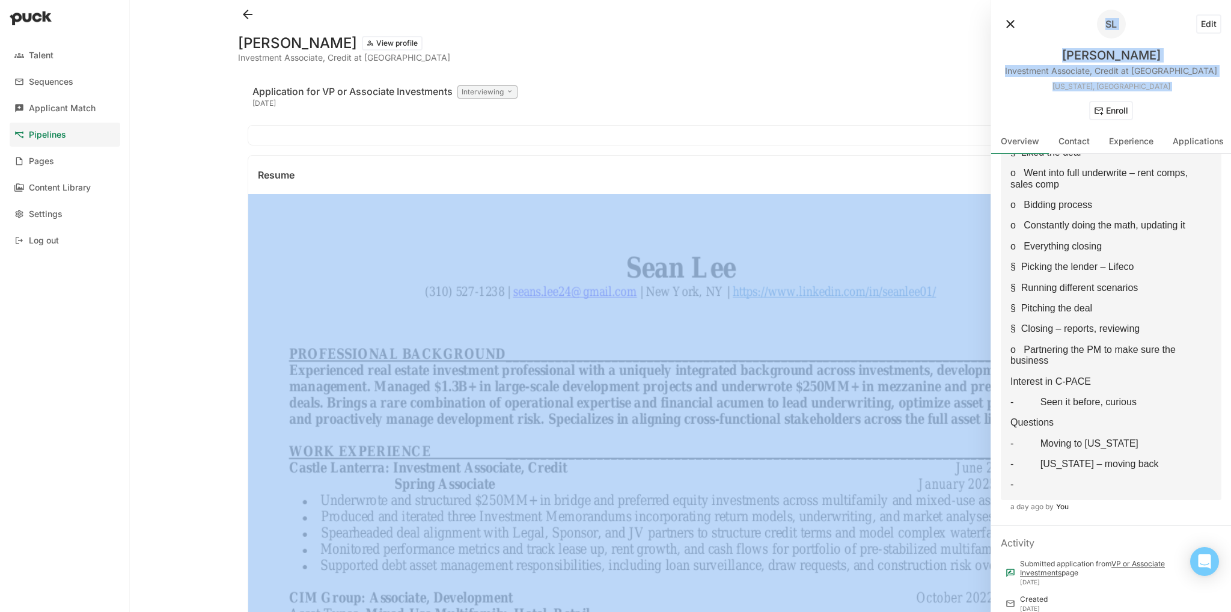
drag, startPoint x: 1013, startPoint y: 270, endPoint x: 1076, endPoint y: 477, distance: 216.1
click at [769, 399] on div "Screening – Associate Candidate Background - Athlete – hockey - 3 years of hock…" at bounding box center [1111, 131] width 201 height 719
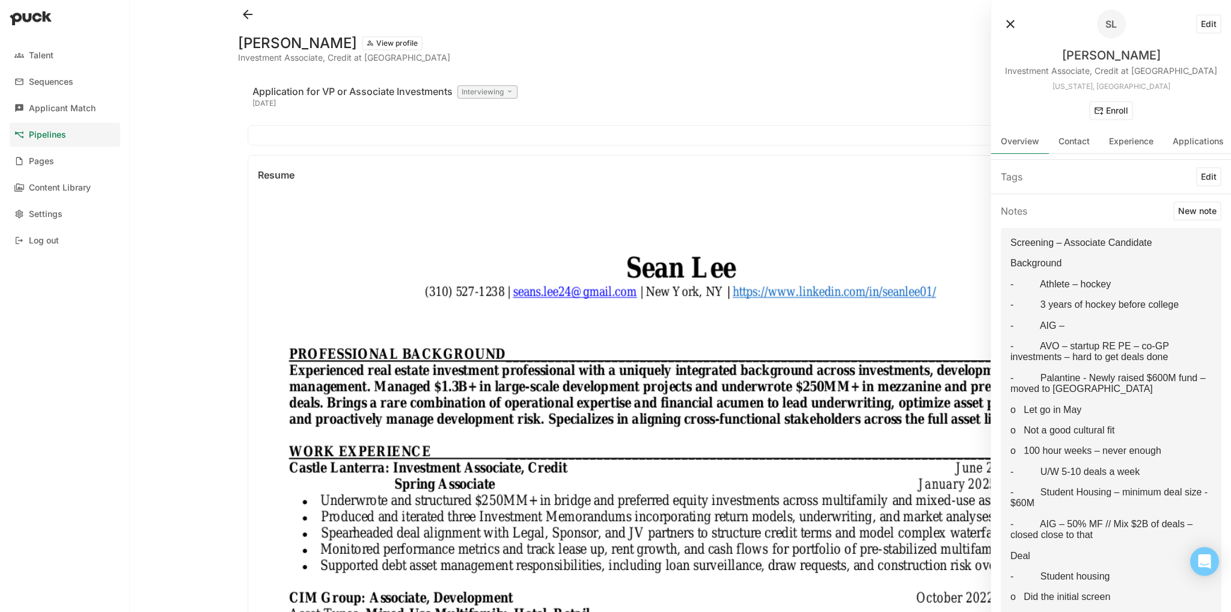
scroll to position [0, 0]
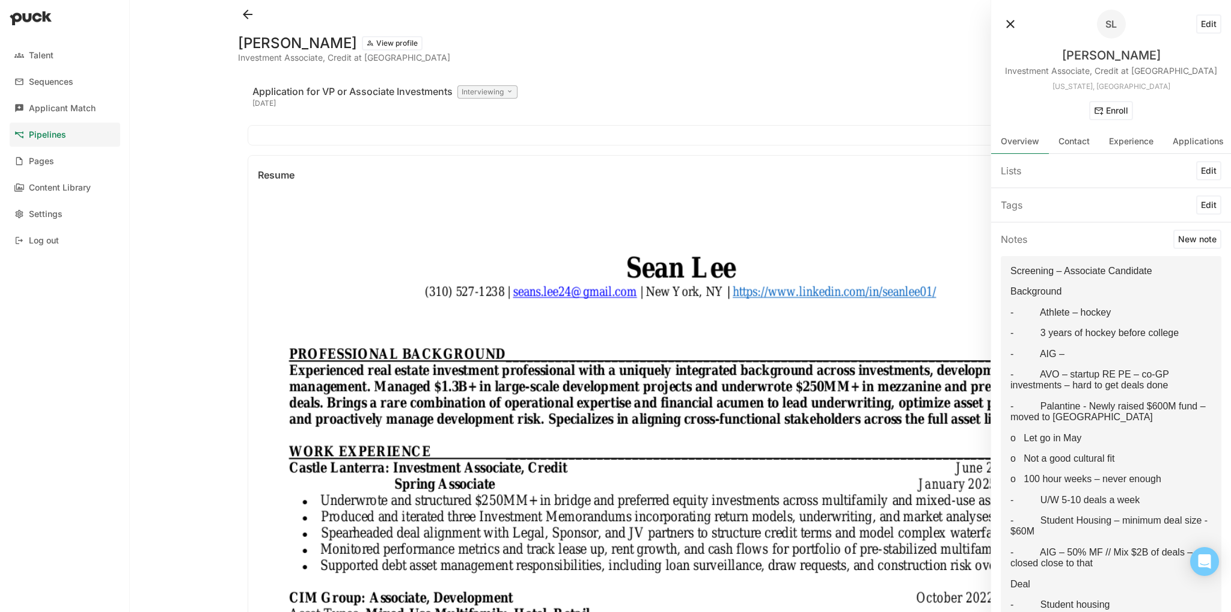
drag, startPoint x: 1166, startPoint y: 472, endPoint x: 1004, endPoint y: 275, distance: 254.6
copy div "Loremipsu – Dolorsita Consectet Adipiscing - Elitsed – doeius - 7 tempo in utla…"
click at [251, 21] on button at bounding box center [247, 14] width 19 height 19
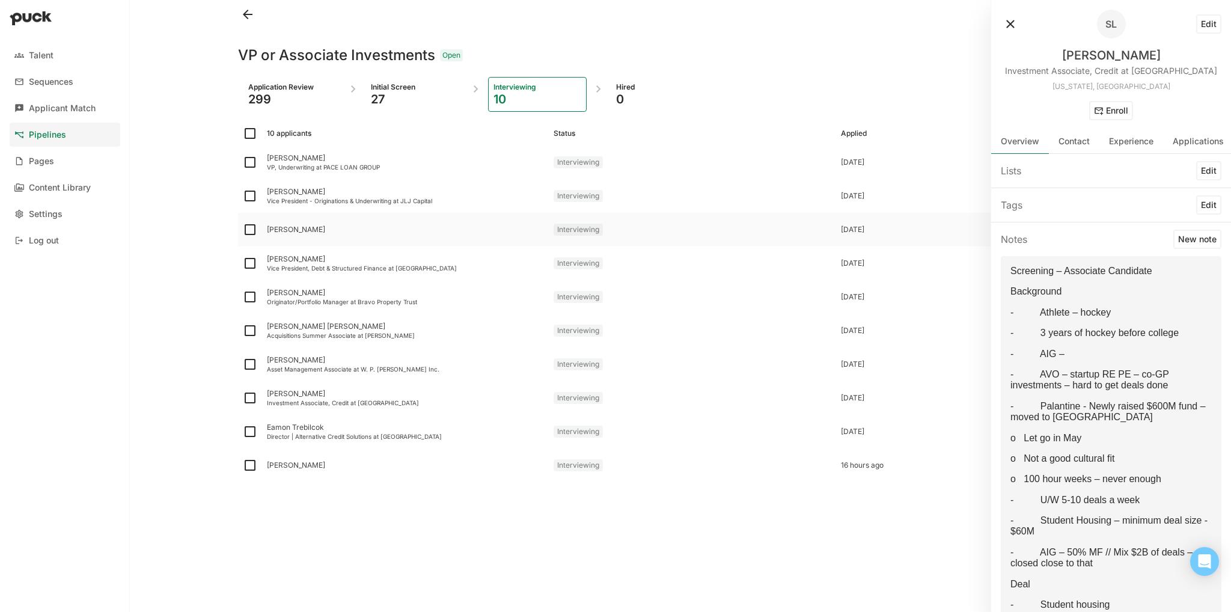
click at [298, 234] on div "[PERSON_NAME]" at bounding box center [405, 230] width 287 height 34
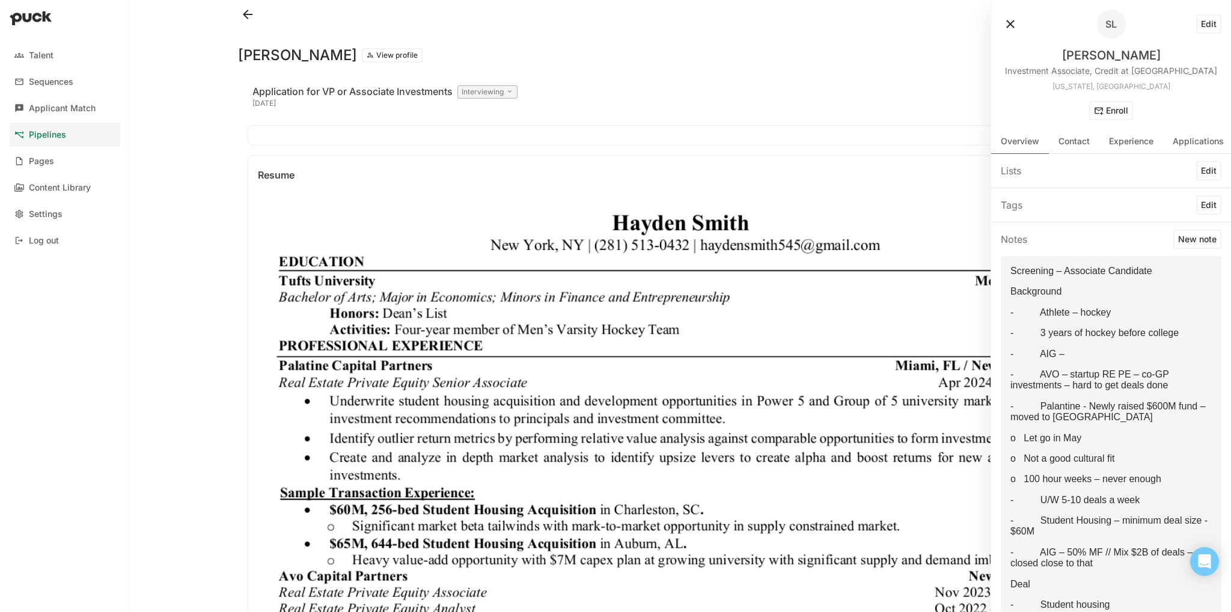
click at [769, 26] on button at bounding box center [1010, 23] width 19 height 19
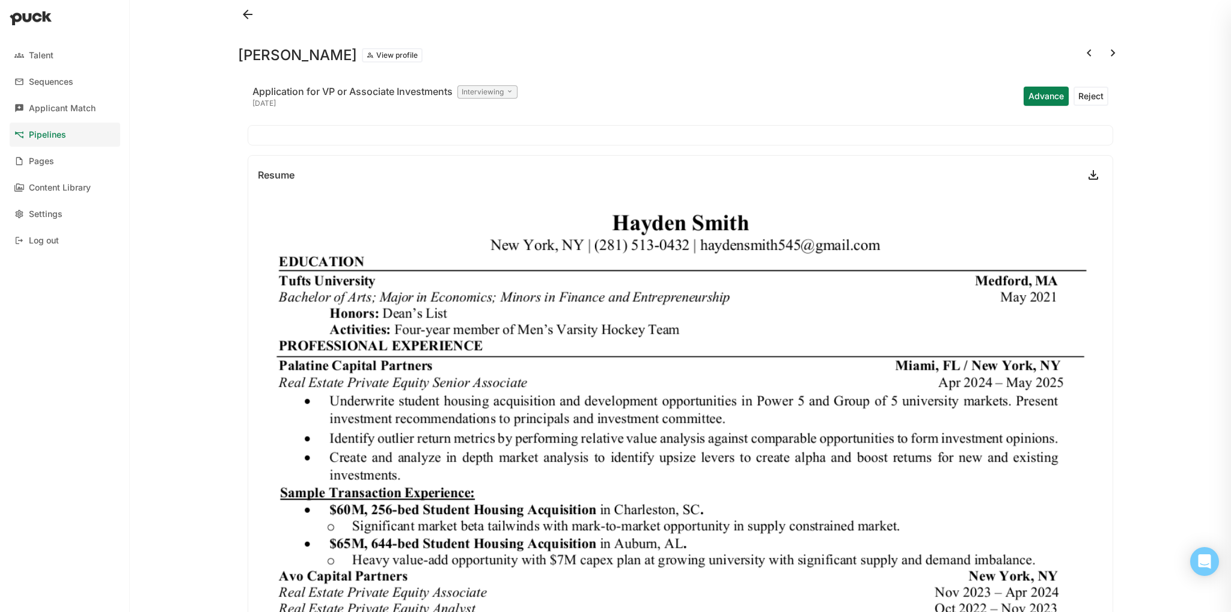
click at [363, 62] on button "View profile" at bounding box center [392, 55] width 61 height 14
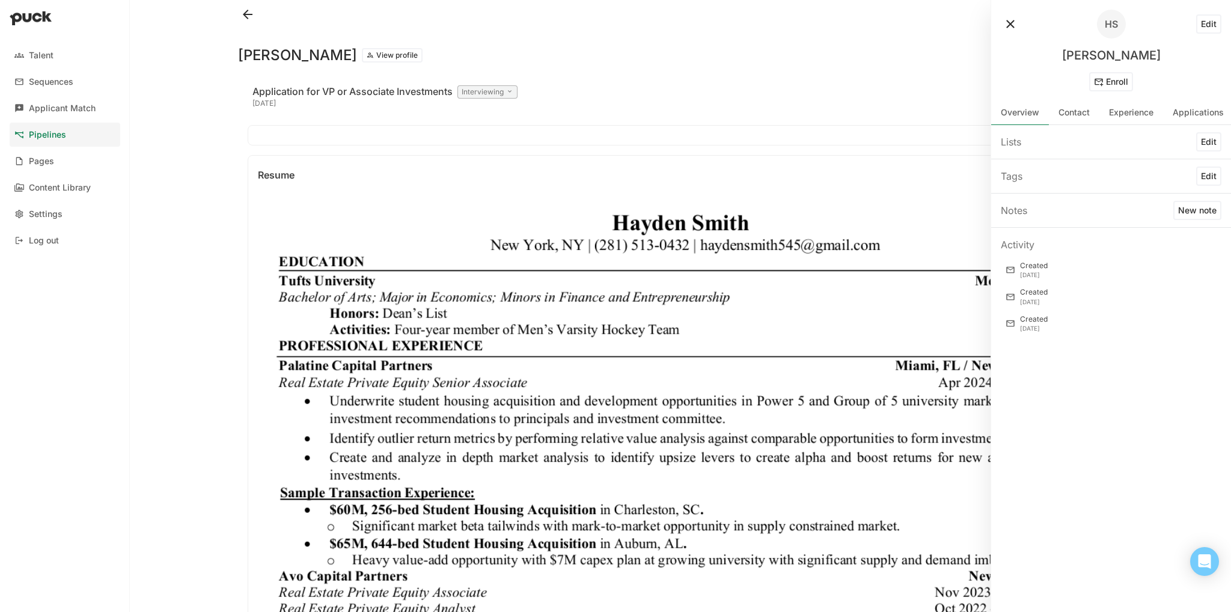
click at [769, 207] on button "New note" at bounding box center [1198, 210] width 48 height 19
click at [769, 244] on p at bounding box center [1111, 243] width 199 height 10
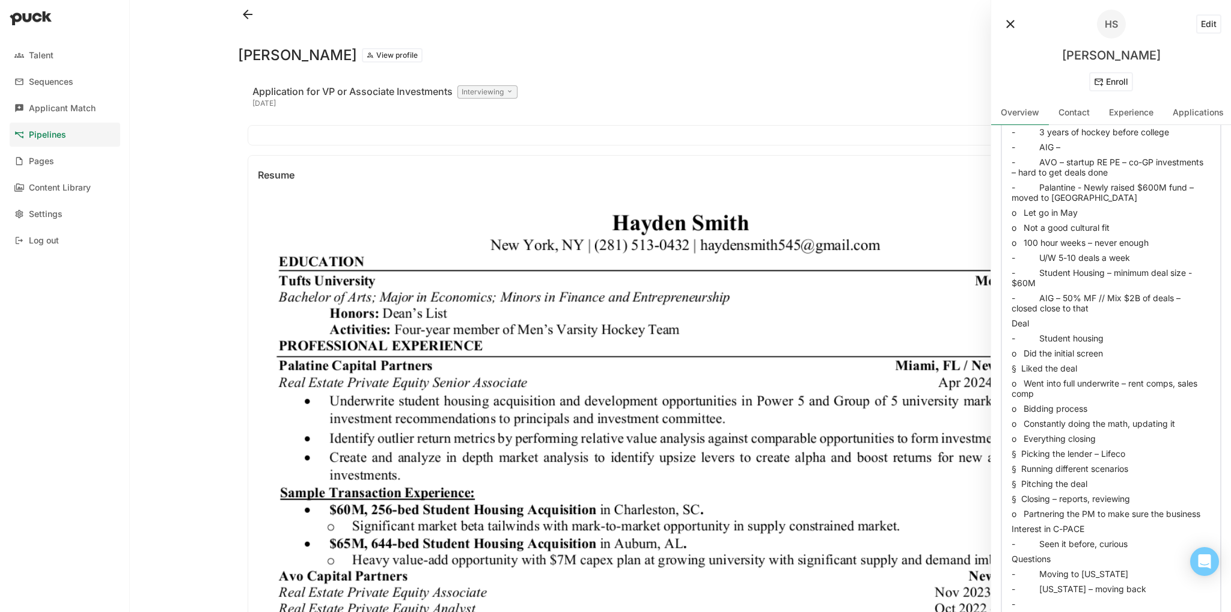
scroll to position [312, 0]
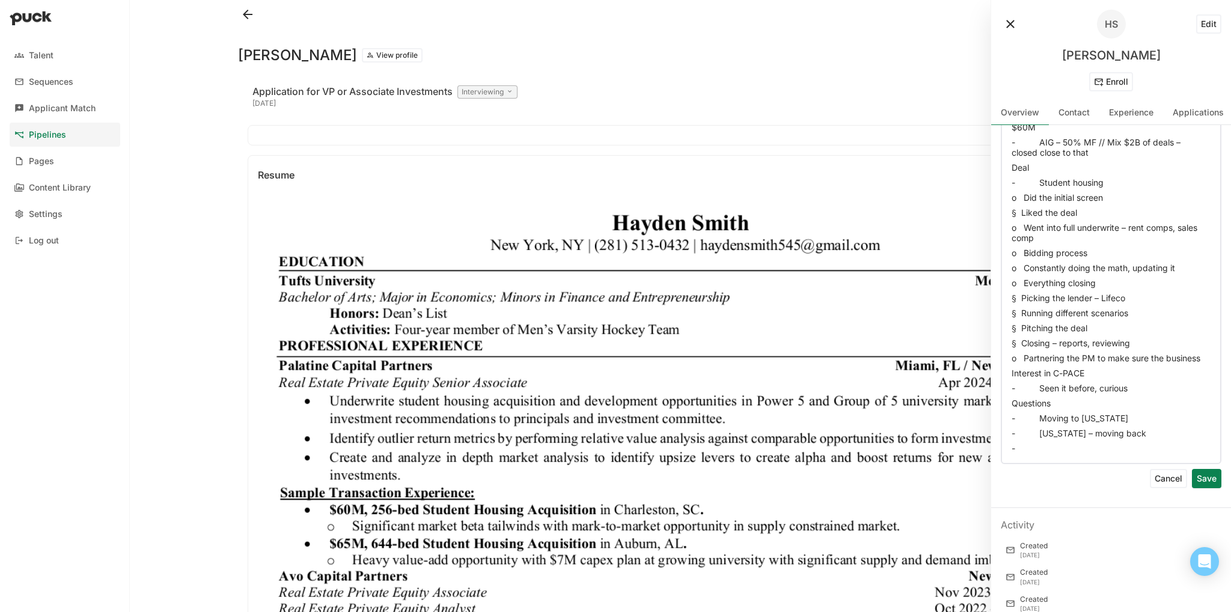
click at [769, 399] on button "Save" at bounding box center [1206, 478] width 29 height 19
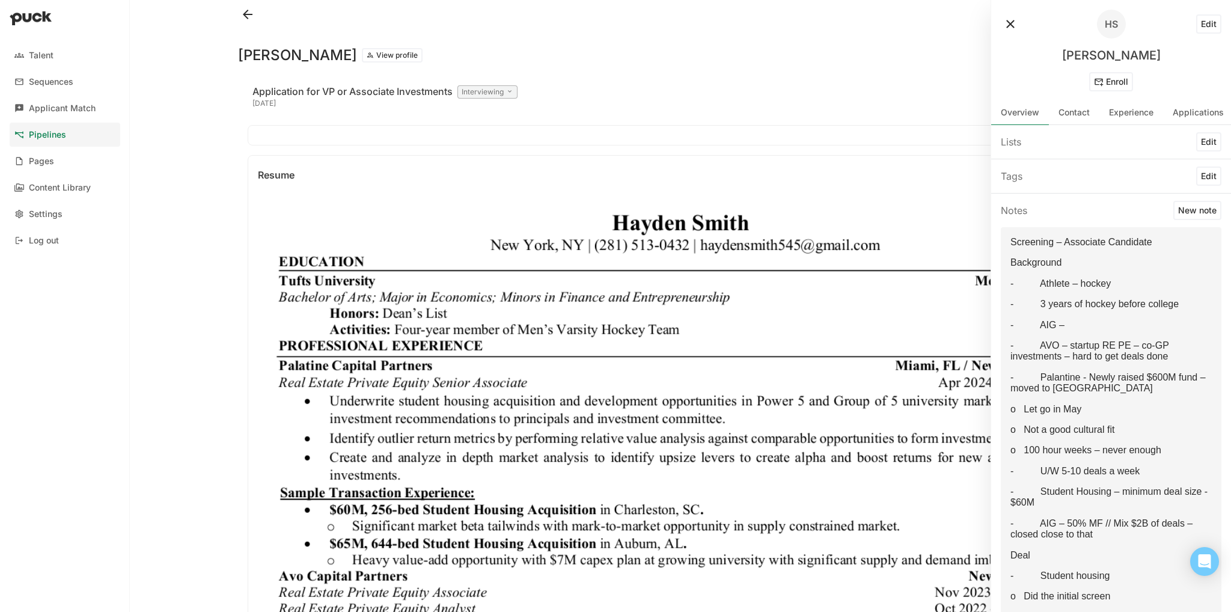
drag, startPoint x: 1197, startPoint y: 486, endPoint x: 999, endPoint y: 456, distance: 199.5
click at [247, 19] on button at bounding box center [247, 14] width 19 height 19
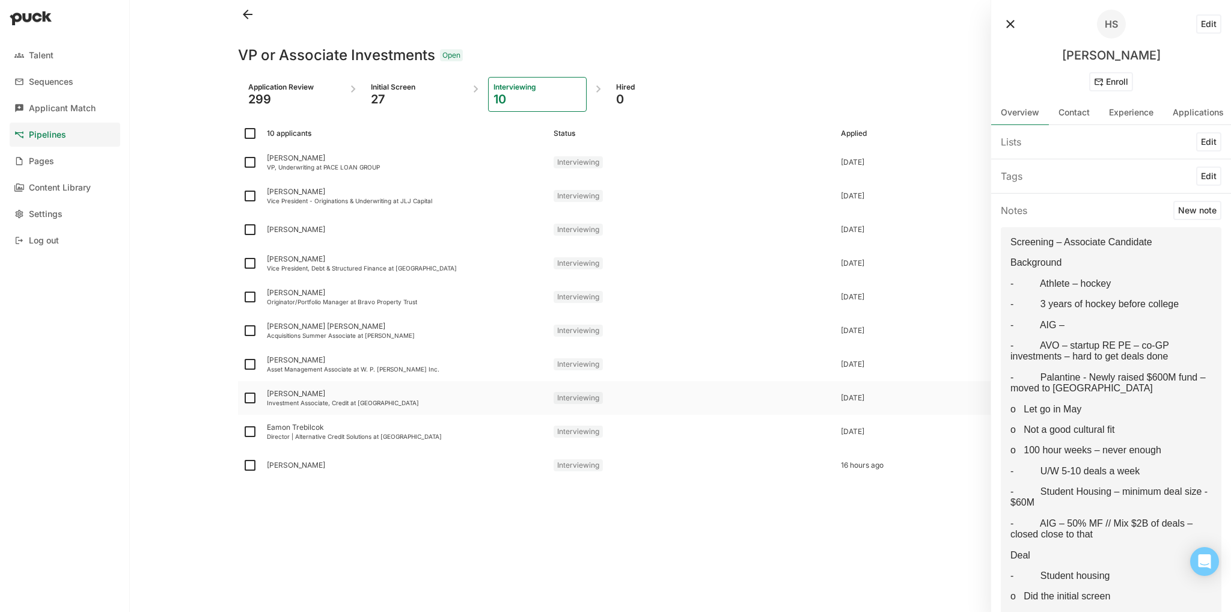
click at [299, 399] on div "Investment Associate, Credit at [GEOGRAPHIC_DATA]" at bounding box center [405, 402] width 277 height 7
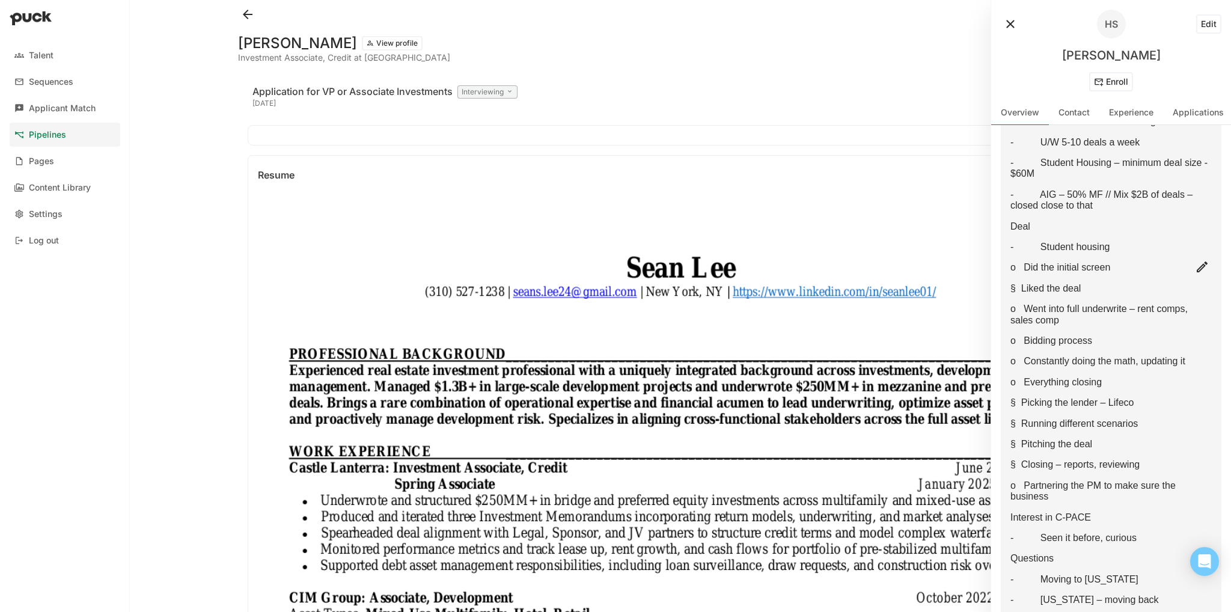
scroll to position [483, 0]
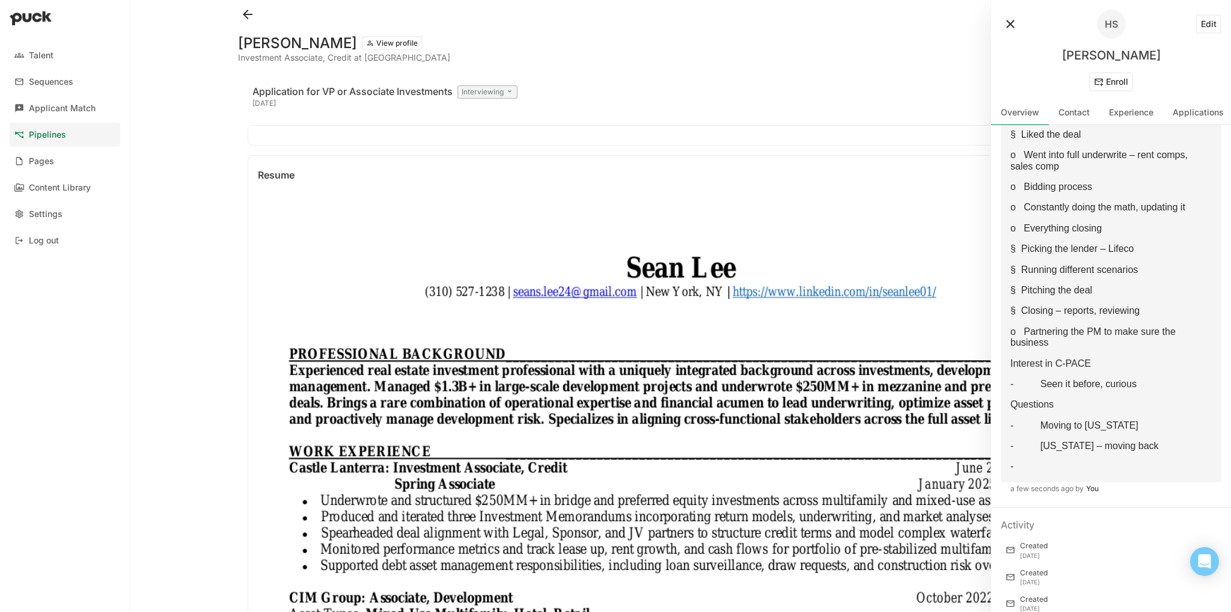
click at [769, 22] on button at bounding box center [1010, 23] width 19 height 19
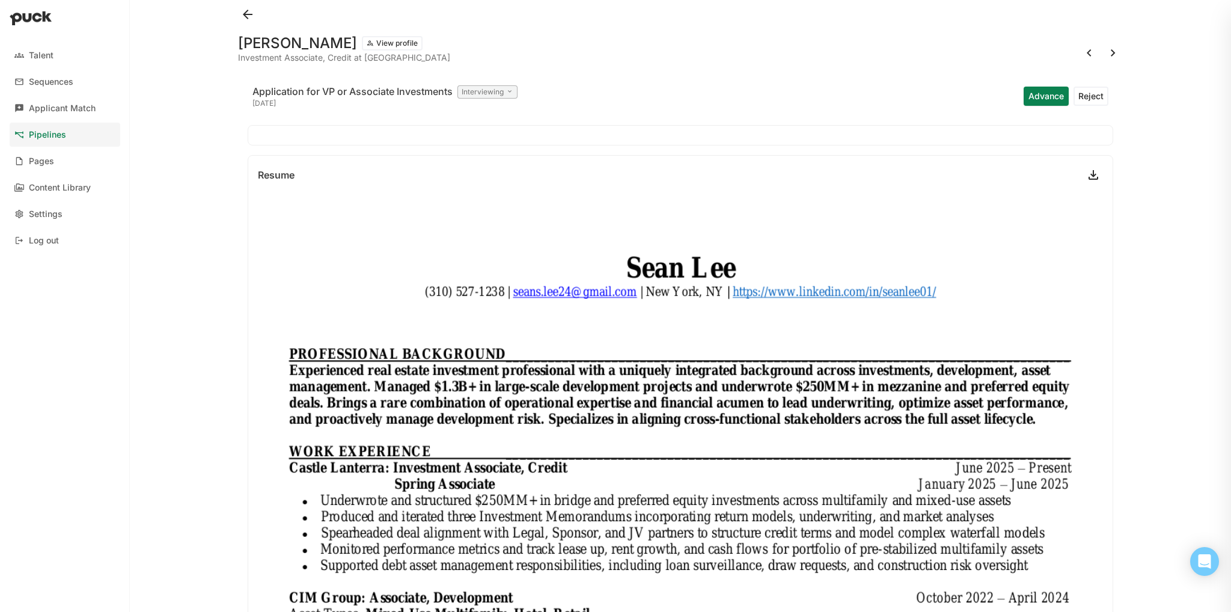
click at [362, 39] on button "View profile" at bounding box center [392, 43] width 61 height 14
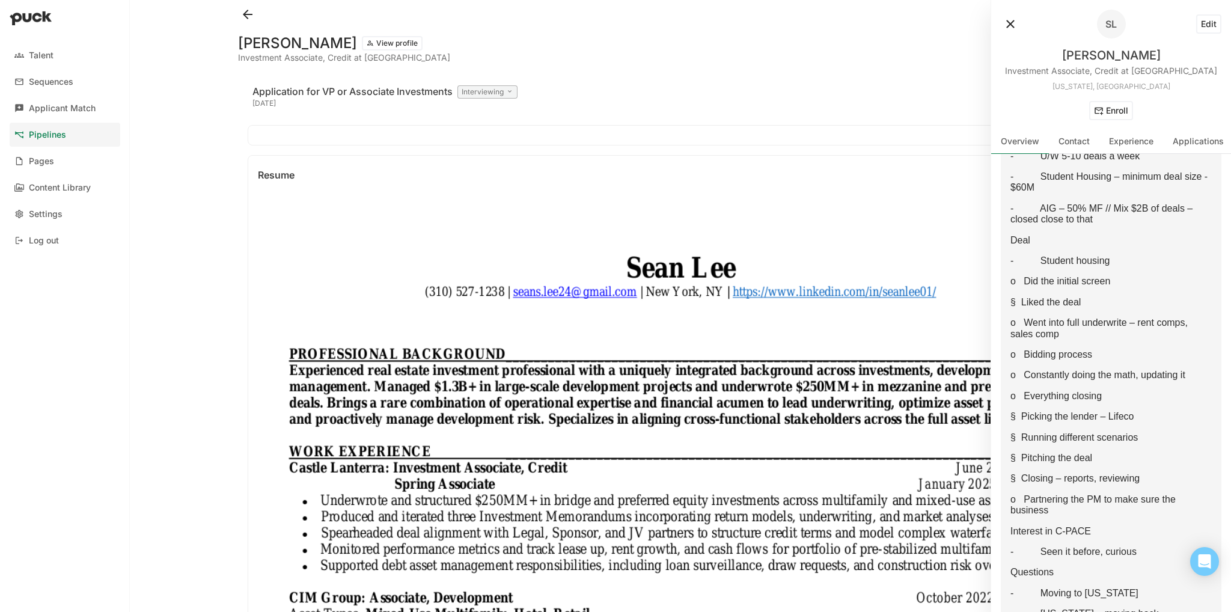
scroll to position [494, 0]
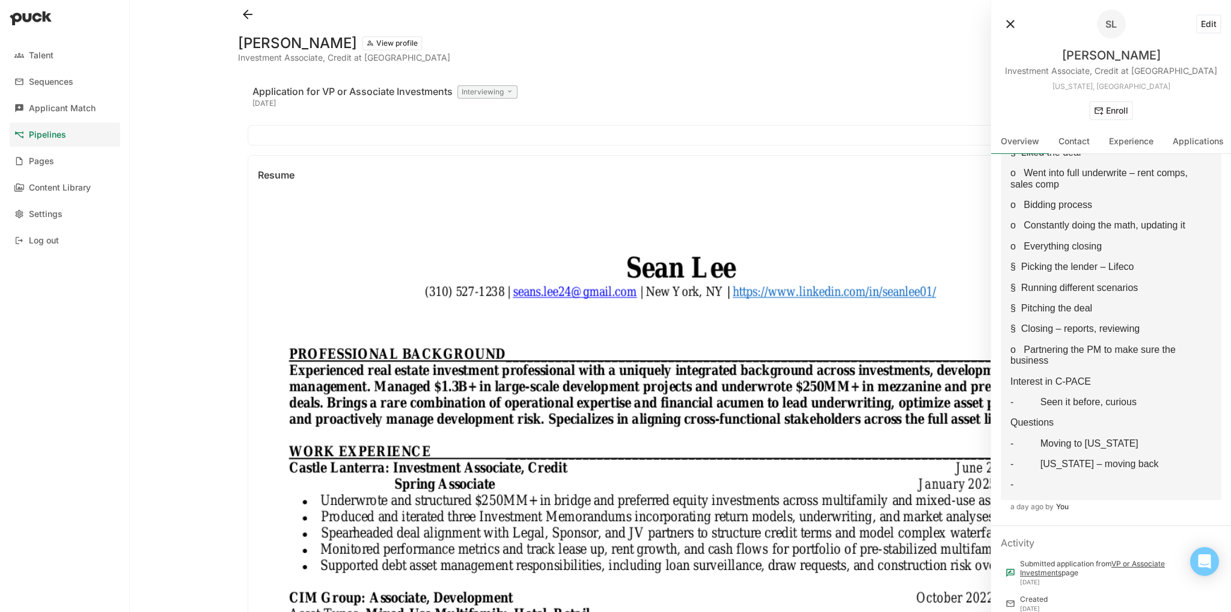
click at [769, 399] on p "- Moving to [US_STATE]" at bounding box center [1111, 443] width 201 height 11
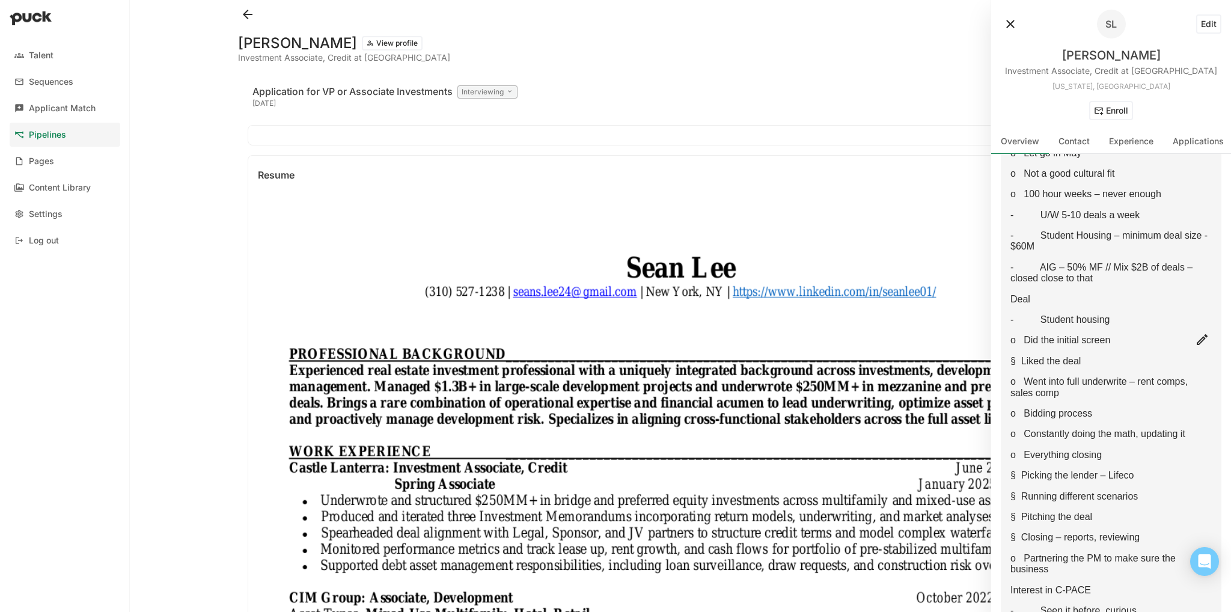
scroll to position [281, 0]
click at [769, 343] on button at bounding box center [1202, 343] width 19 height 19
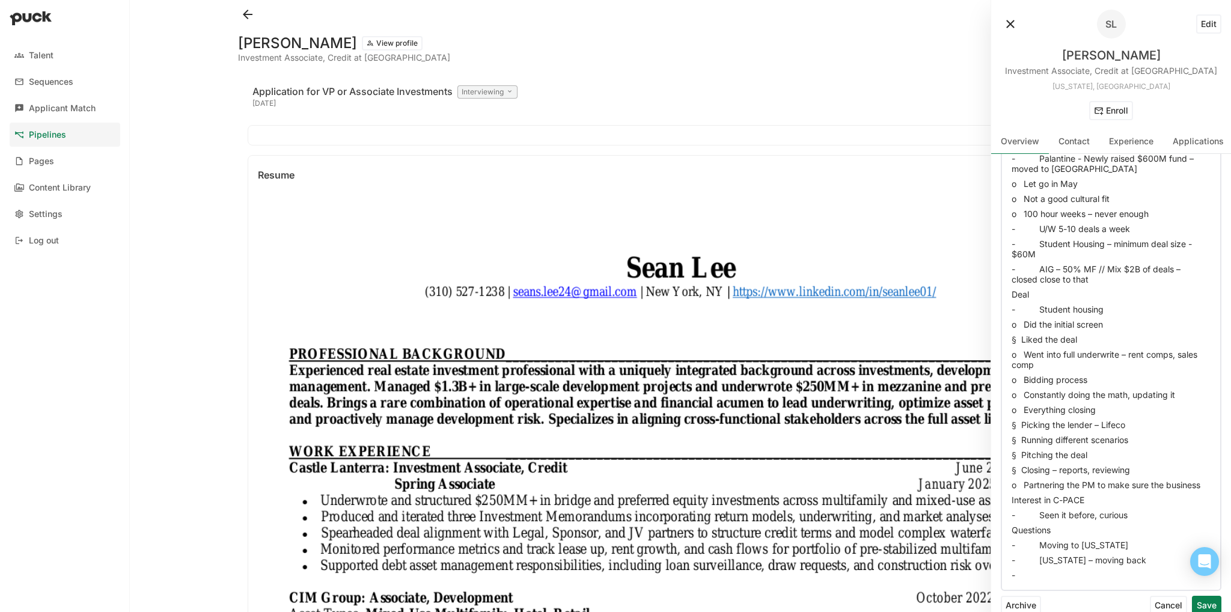
scroll to position [322, 0]
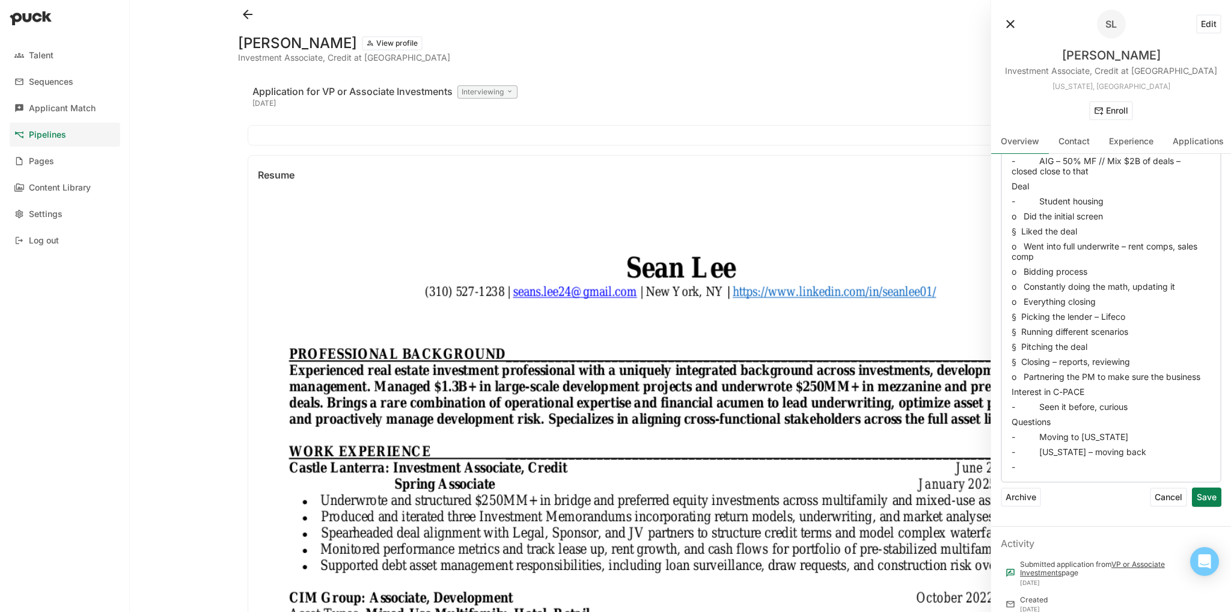
drag, startPoint x: 1011, startPoint y: 272, endPoint x: 1102, endPoint y: 637, distance: 376.0
click at [769, 399] on html "Talent Sequences Applicant Match Pipelines Pages Content Library Settings Log o…" at bounding box center [615, 306] width 1231 height 612
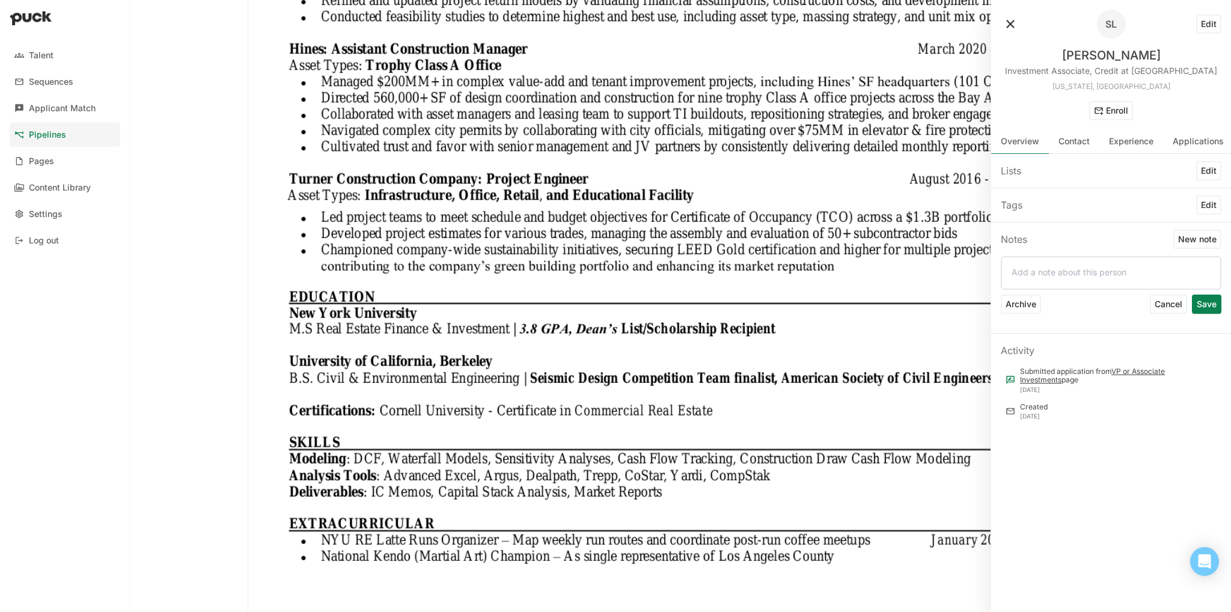
scroll to position [663, 0]
click at [769, 274] on p at bounding box center [1111, 272] width 199 height 10
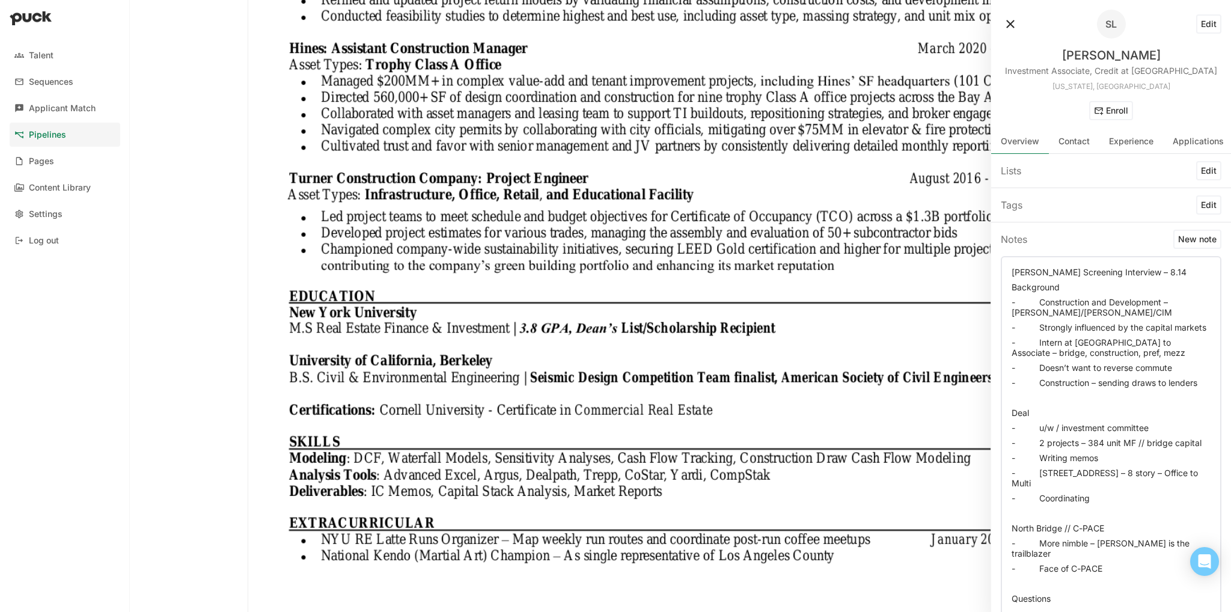
click at [769, 399] on p at bounding box center [1111, 583] width 199 height 10
click at [769, 399] on div "[PERSON_NAME] Screening Interview – 8.14 Background - Construction and Developm…" at bounding box center [1111, 443] width 199 height 352
click at [769, 399] on p "Questions" at bounding box center [1111, 598] width 199 height 10
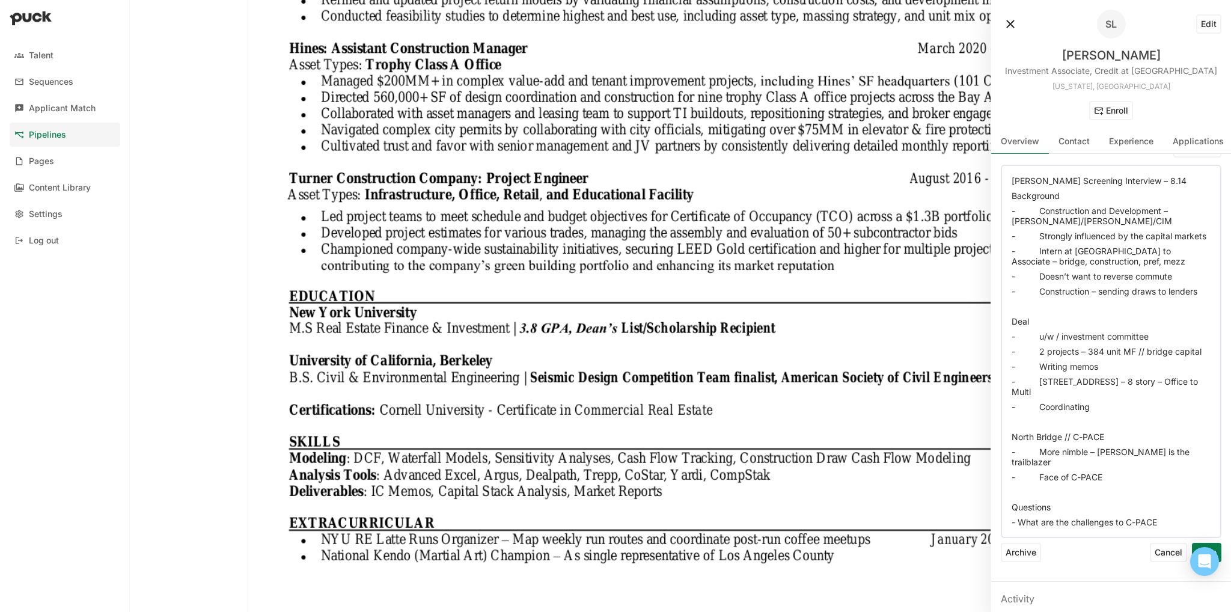
scroll to position [96, 0]
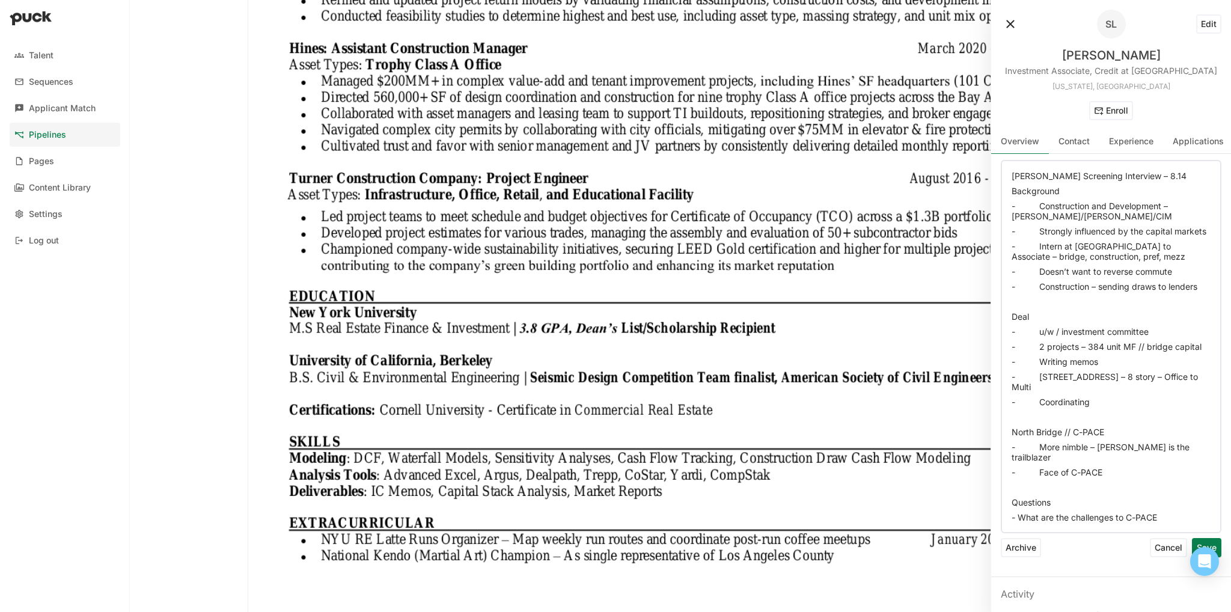
click at [769, 399] on p "- What are the challenges to C-PACE" at bounding box center [1111, 517] width 199 height 10
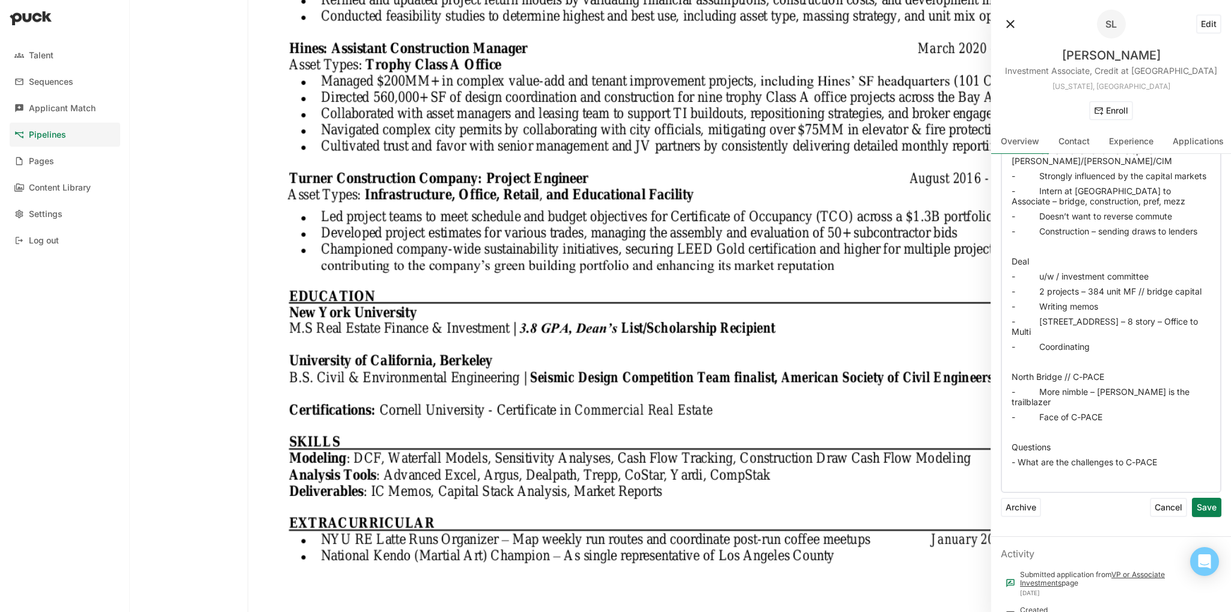
scroll to position [150, 0]
click at [769, 399] on button "Save" at bounding box center [1206, 509] width 29 height 19
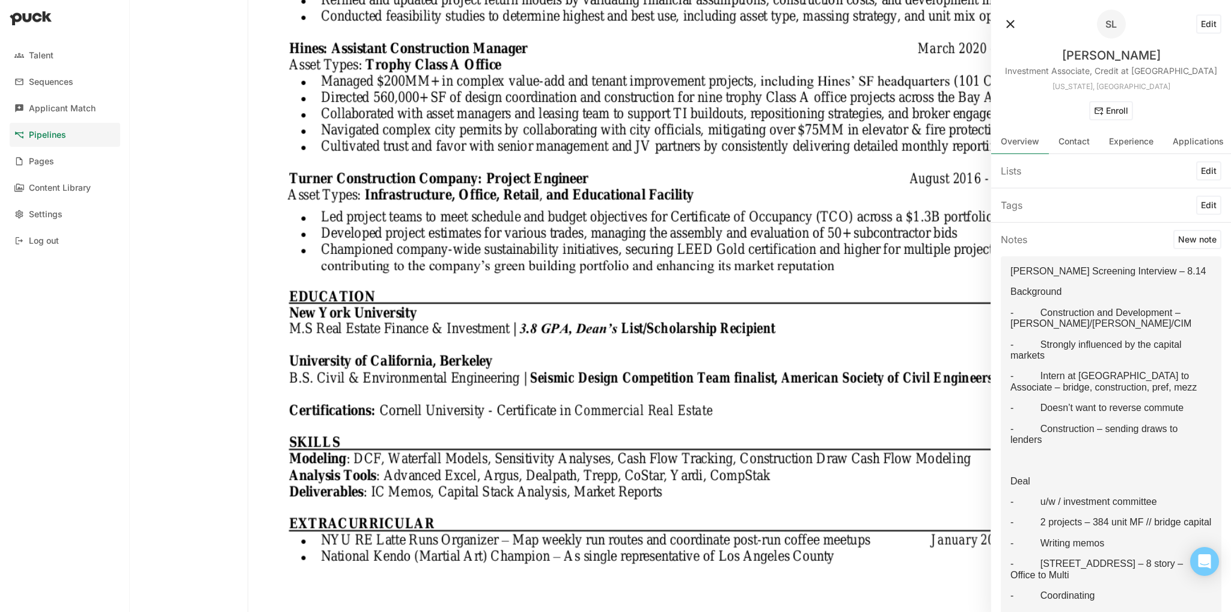
scroll to position [663, 0]
